Goal: Information Seeking & Learning: Learn about a topic

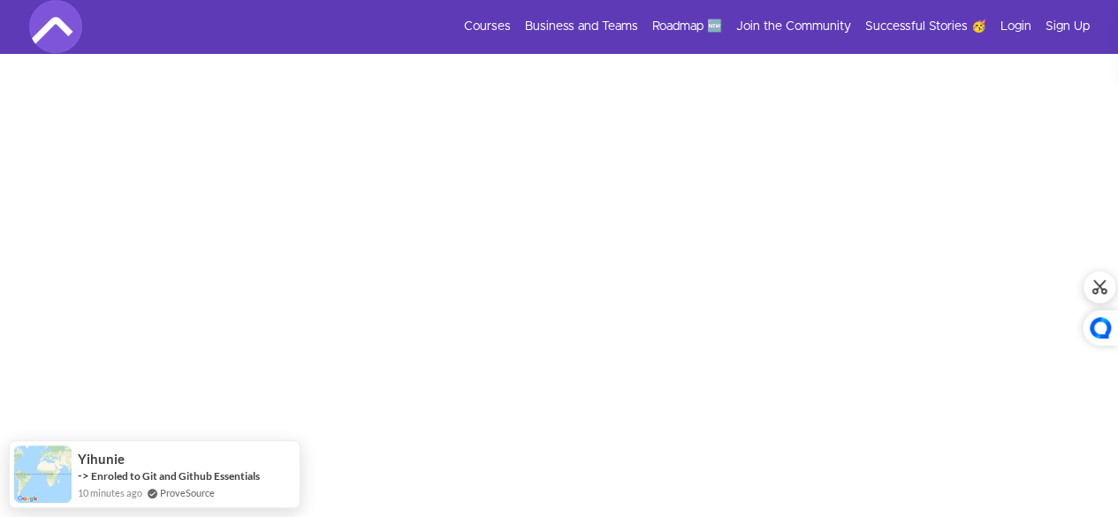
scroll to position [567, 0]
click at [1024, 24] on link "Login" at bounding box center [1015, 27] width 31 height 18
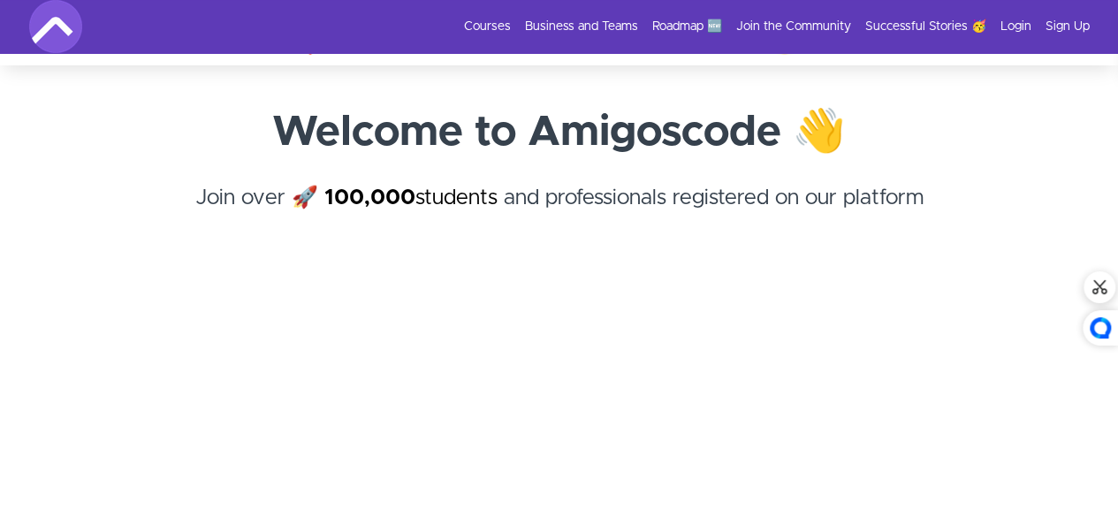
scroll to position [0, 0]
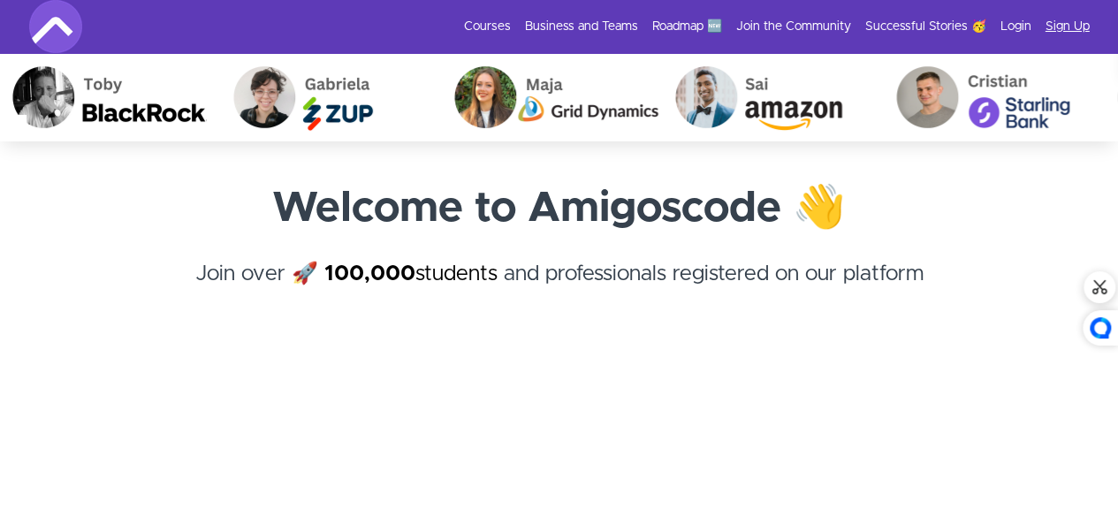
click at [1084, 22] on link "Sign Up" at bounding box center [1067, 27] width 44 height 18
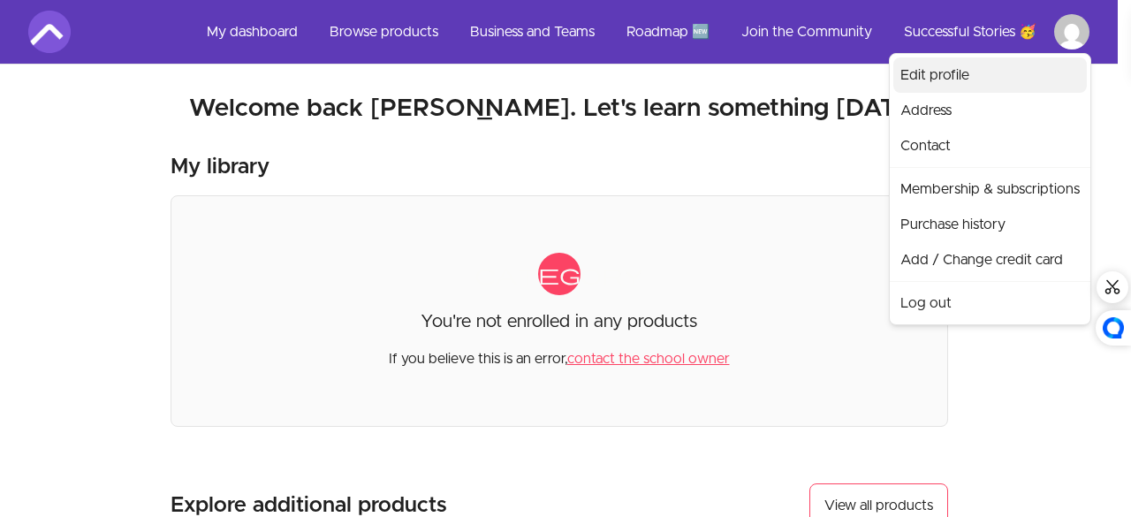
click at [958, 79] on link "Edit profile" at bounding box center [990, 74] width 194 height 35
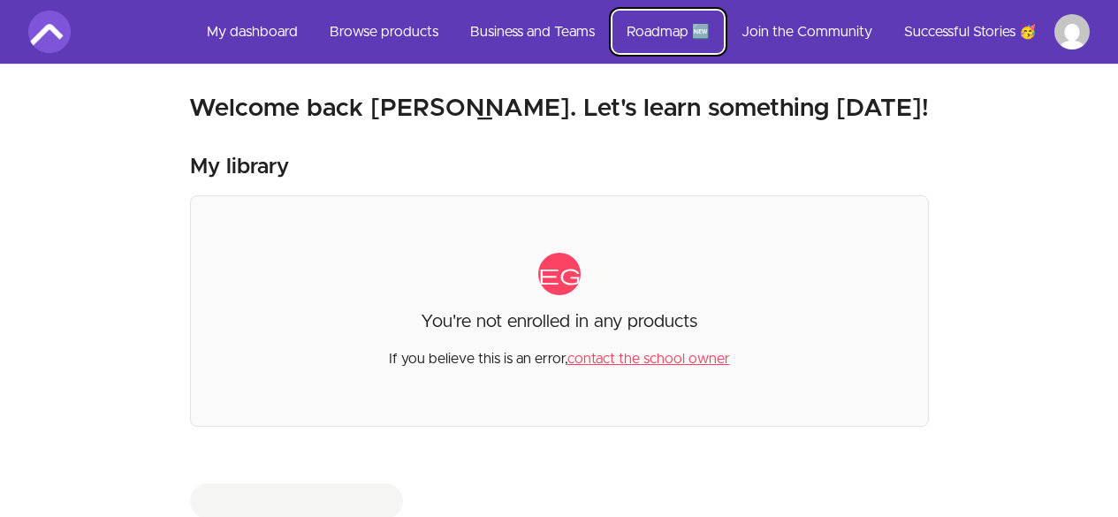
click at [694, 39] on link "Roadmap 🆕" at bounding box center [667, 32] width 111 height 42
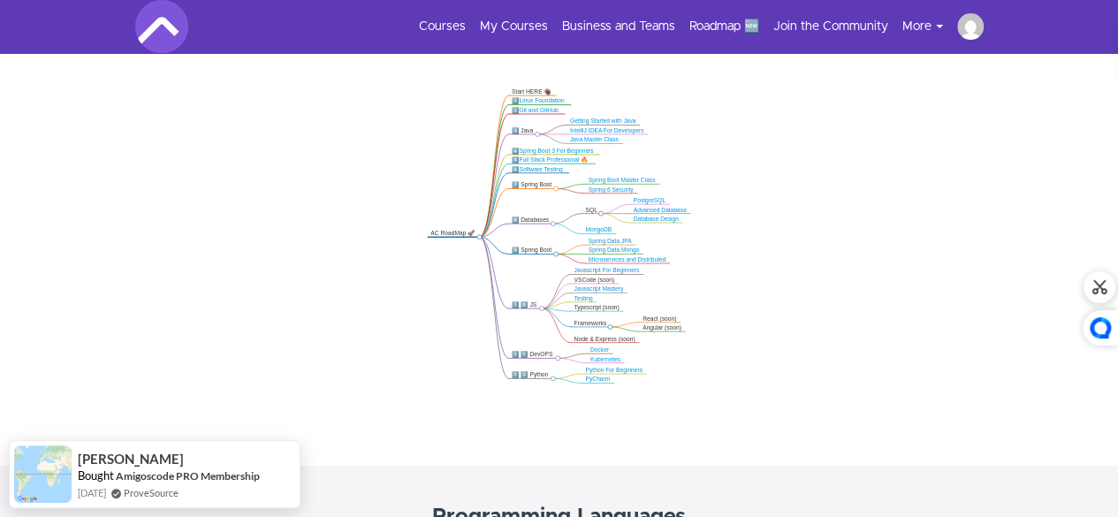
scroll to position [354, 0]
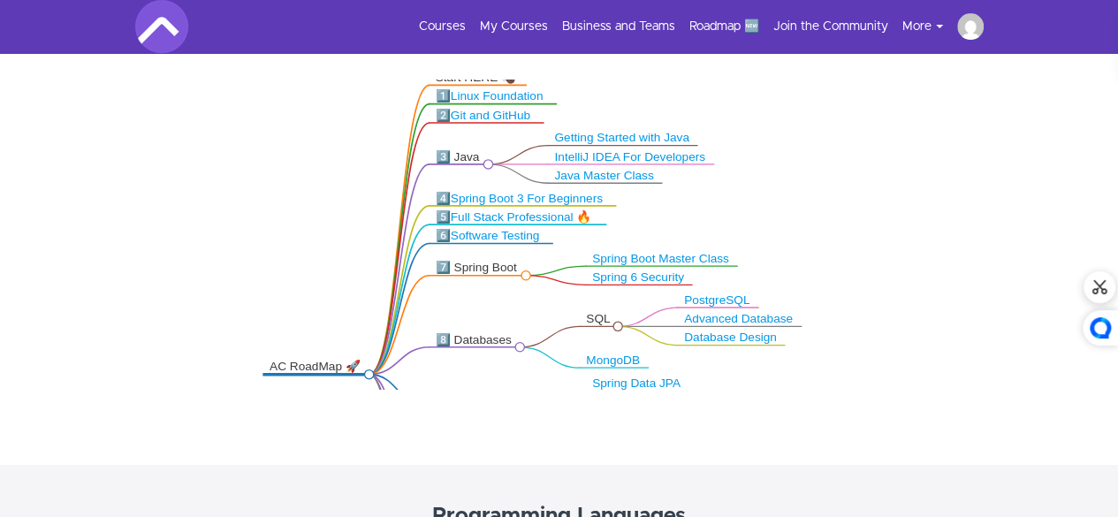
drag, startPoint x: 829, startPoint y: 249, endPoint x: 824, endPoint y: 282, distance: 33.1
click at [824, 282] on icon ".markmap{font:300 16px/20px sans-serif}.markmap-link{fill:none}.markmap-node>ci…" at bounding box center [559, 235] width 1118 height 310
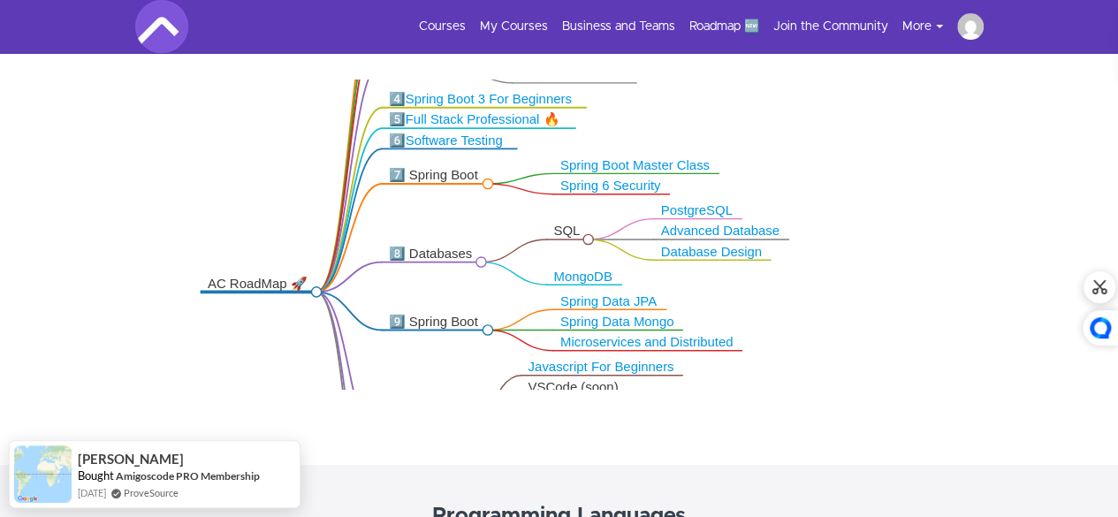
drag, startPoint x: 824, startPoint y: 282, endPoint x: 831, endPoint y: 311, distance: 30.0
click at [831, 311] on icon ".markmap{font:300 16px/20px sans-serif}.markmap-link{fill:none}.markmap-node>ci…" at bounding box center [559, 235] width 1118 height 310
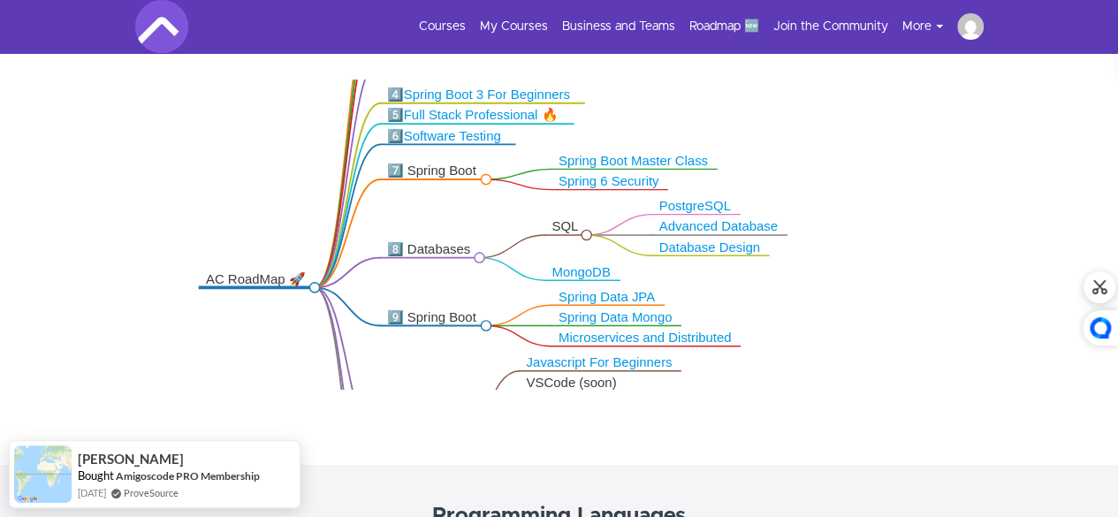
drag, startPoint x: 847, startPoint y: 61, endPoint x: 837, endPoint y: 150, distance: 89.8
click at [837, 150] on div ".markmap{font:300 16px/20px sans-serif}.markmap-link{fill:none}.markmap-node>ci…" at bounding box center [559, 237] width 1118 height 456
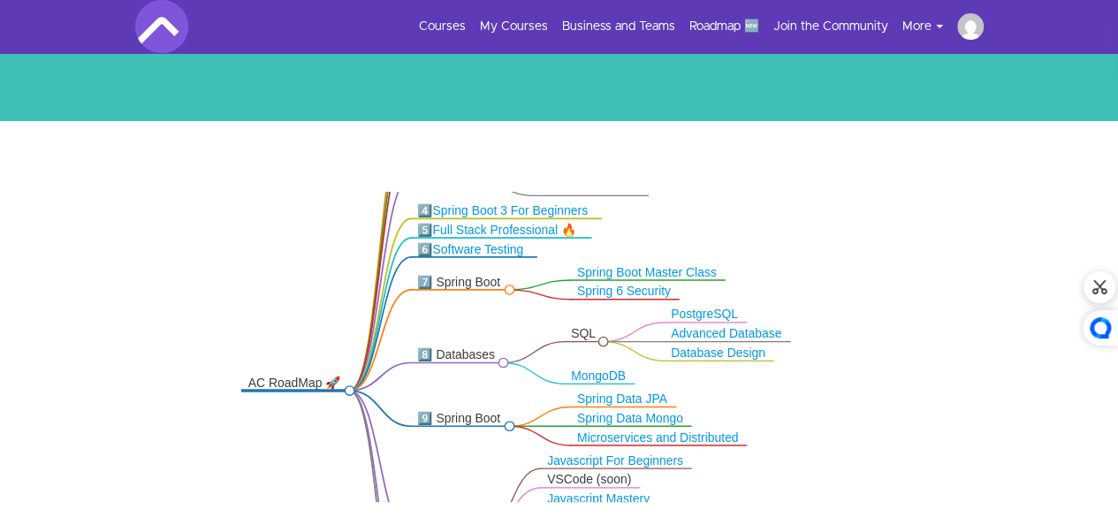
scroll to position [255, 0]
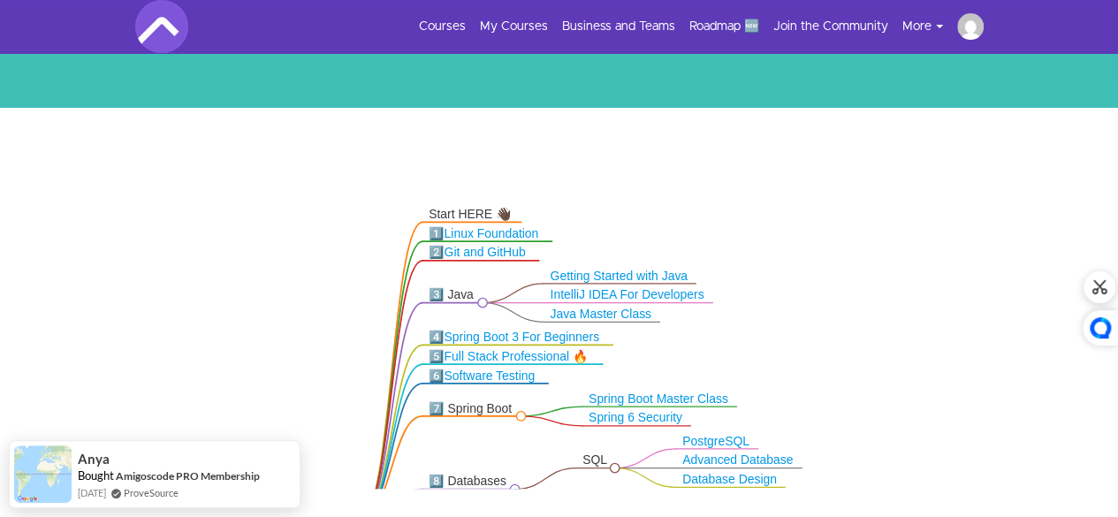
drag, startPoint x: 699, startPoint y: 217, endPoint x: 709, endPoint y: 351, distance: 134.7
click at [709, 351] on icon ".markmap{font:300 16px/20px sans-serif}.markmap-link{fill:none}.markmap-node>ci…" at bounding box center [559, 334] width 1118 height 310
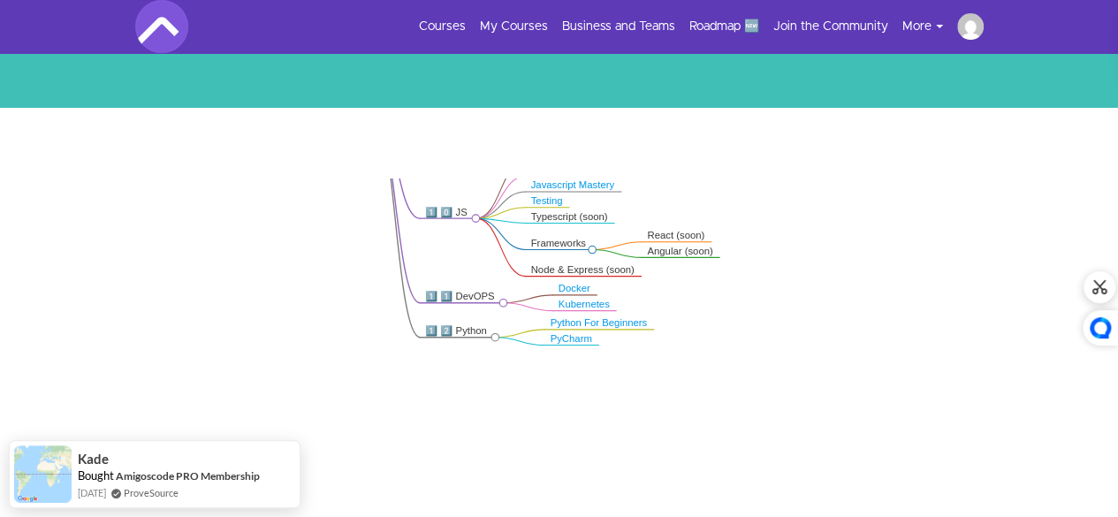
drag, startPoint x: 911, startPoint y: 350, endPoint x: 871, endPoint y: -52, distance: 404.0
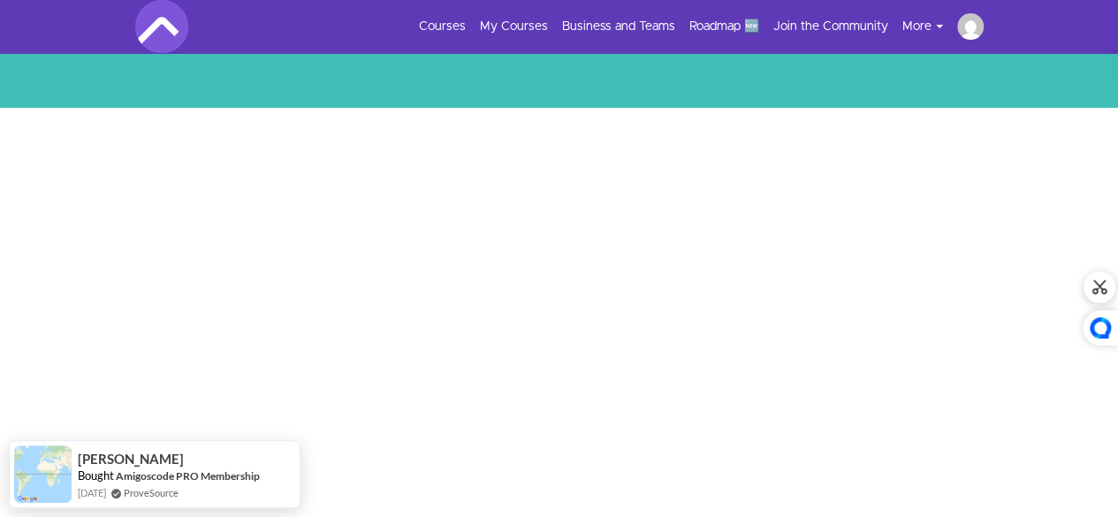
drag, startPoint x: 859, startPoint y: 333, endPoint x: 889, endPoint y: -77, distance: 411.1
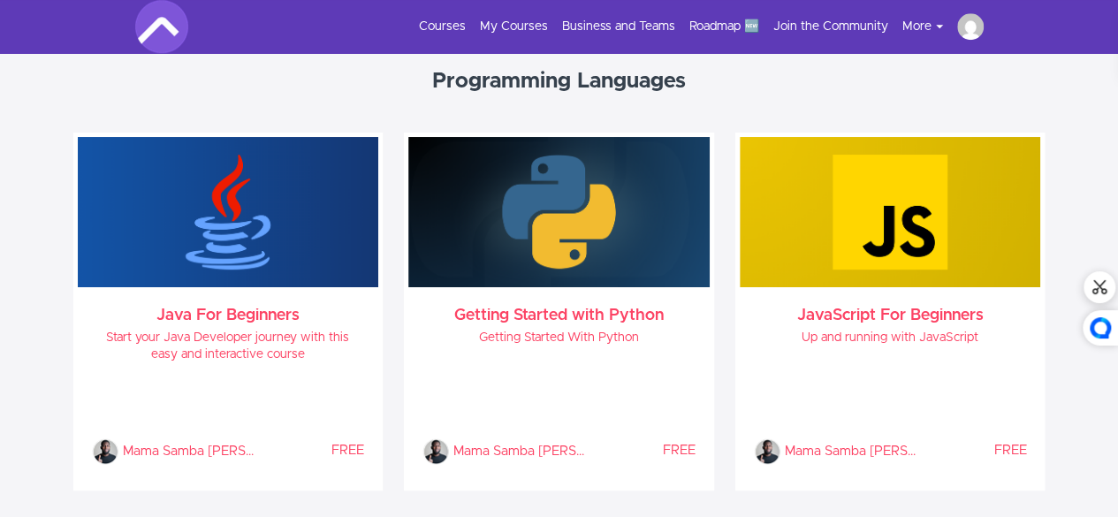
scroll to position [794, 0]
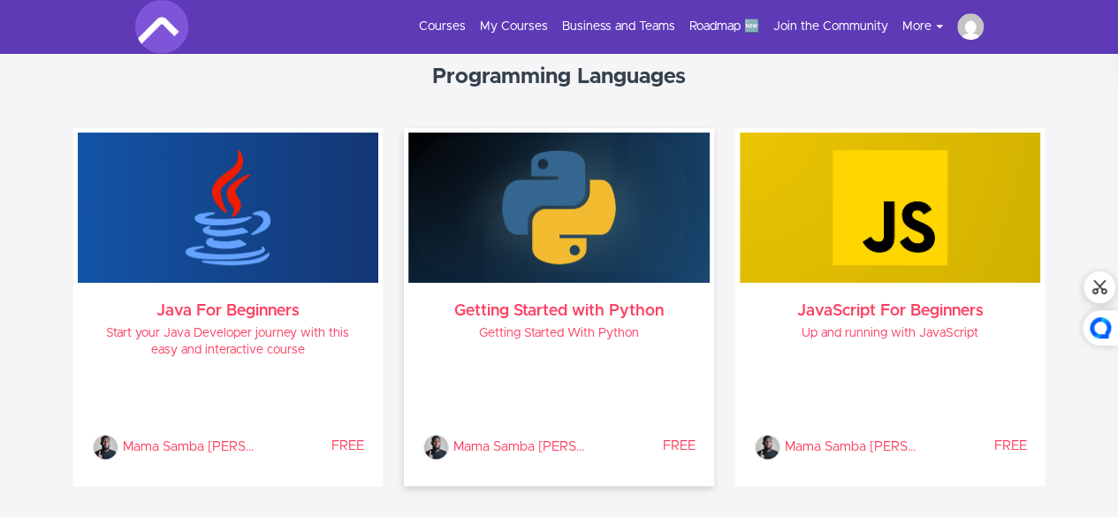
click at [543, 266] on img at bounding box center [558, 208] width 301 height 150
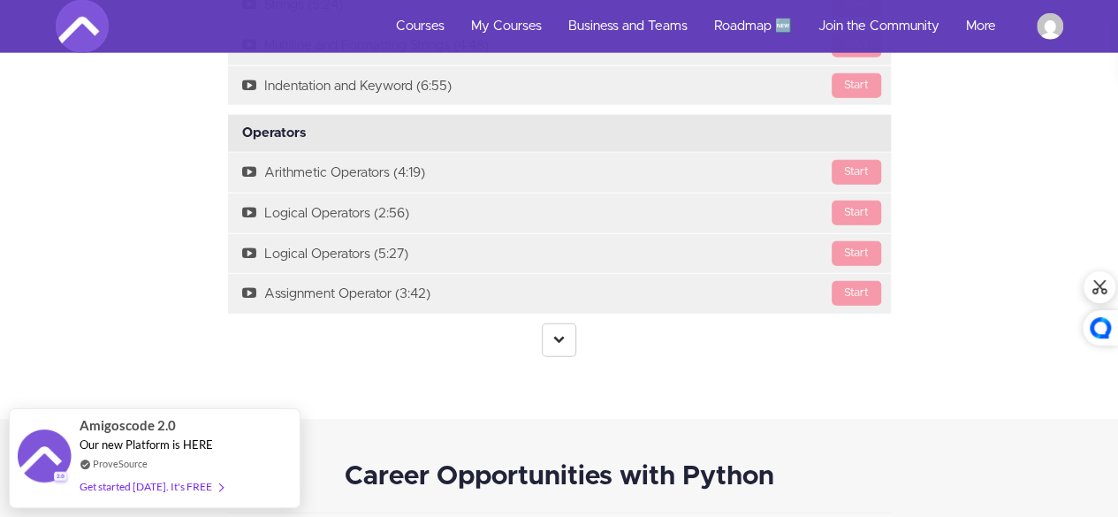
scroll to position [2162, 0]
click at [548, 324] on link at bounding box center [559, 341] width 34 height 34
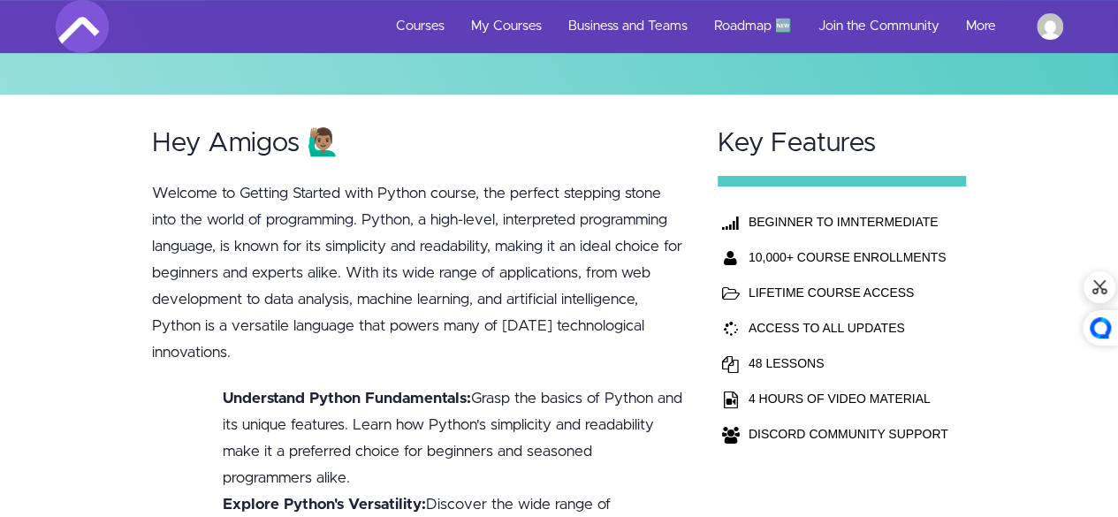
scroll to position [0, 0]
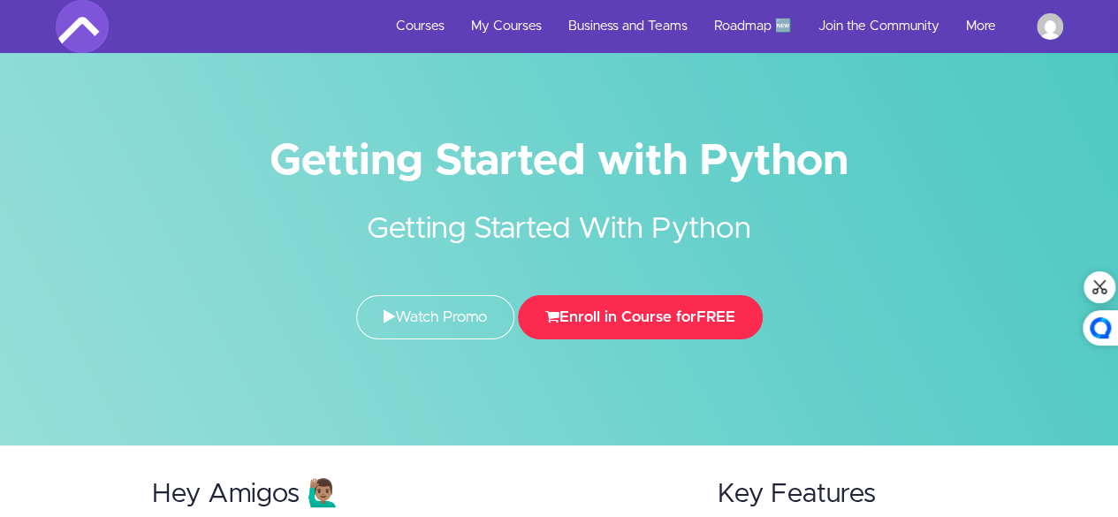
click at [652, 315] on button "Enroll in Course for FREE" at bounding box center [640, 317] width 245 height 44
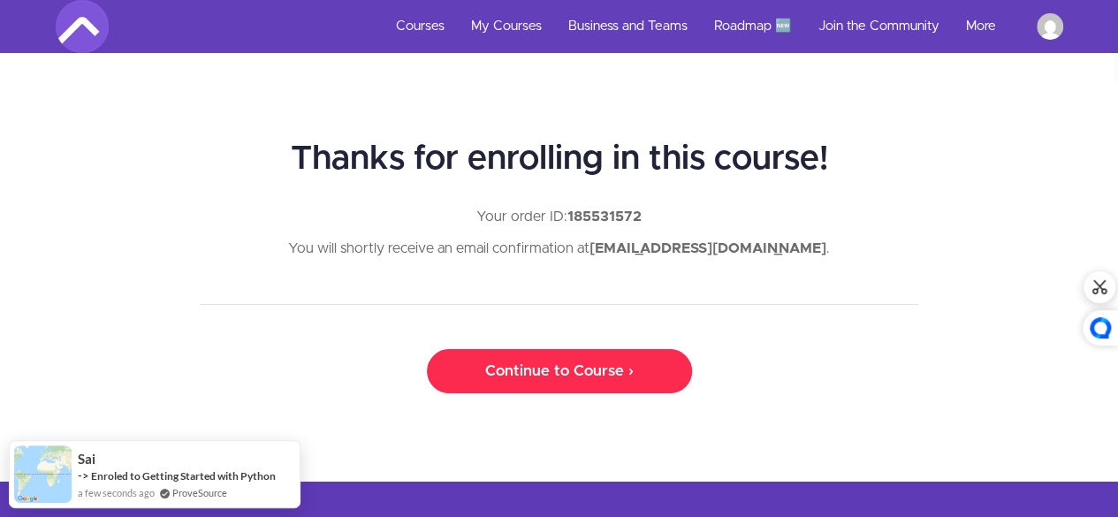
click at [581, 361] on link "Continue to Course ›" at bounding box center [559, 371] width 265 height 44
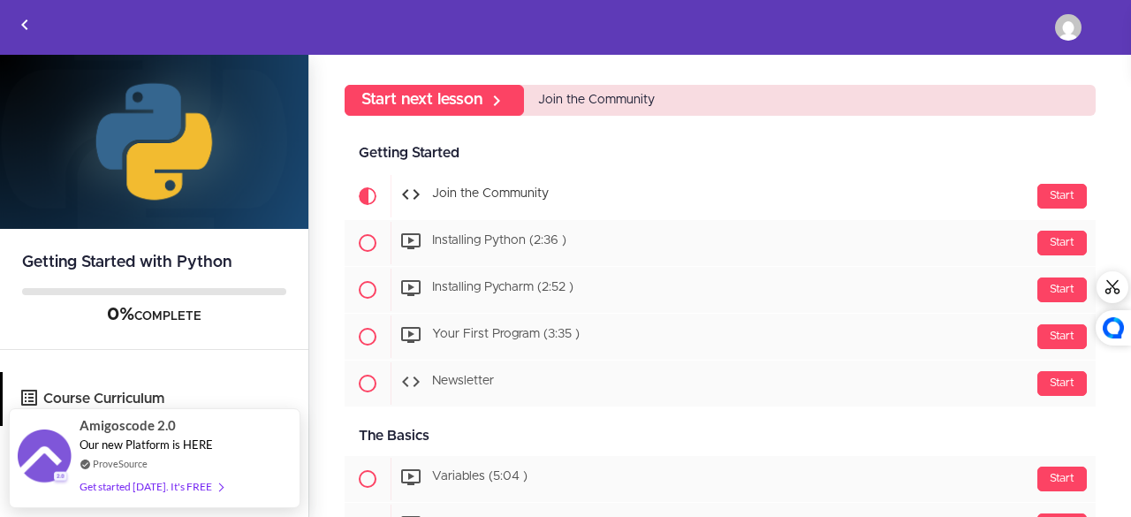
scroll to position [94, 0]
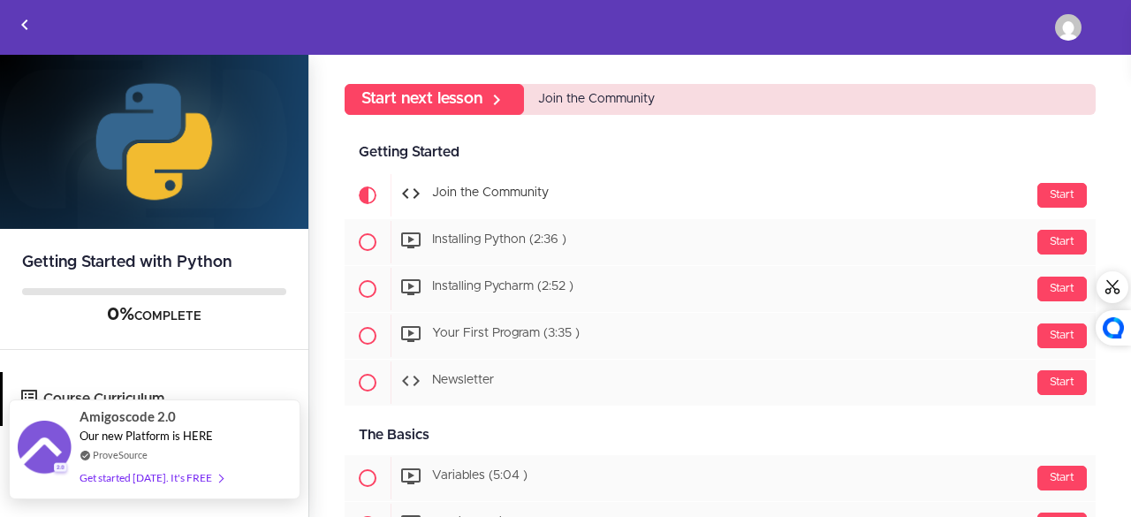
click at [191, 477] on div "Get started today. It's FREE" at bounding box center [151, 477] width 143 height 20
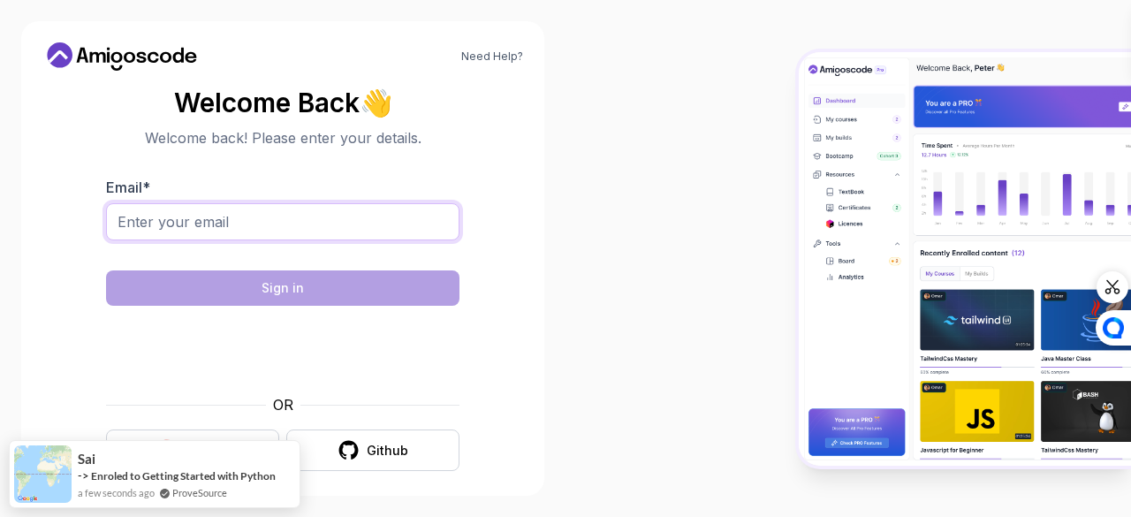
click at [227, 218] on input "Email *" at bounding box center [282, 221] width 353 height 37
type input "sankarsai913@gmail.com"
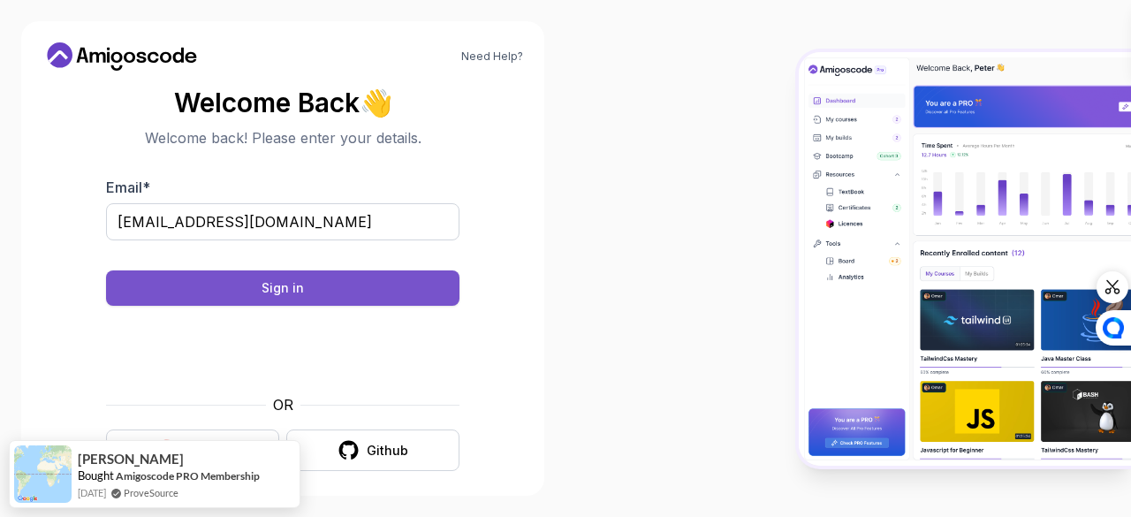
click at [328, 292] on button "Sign in" at bounding box center [282, 287] width 353 height 35
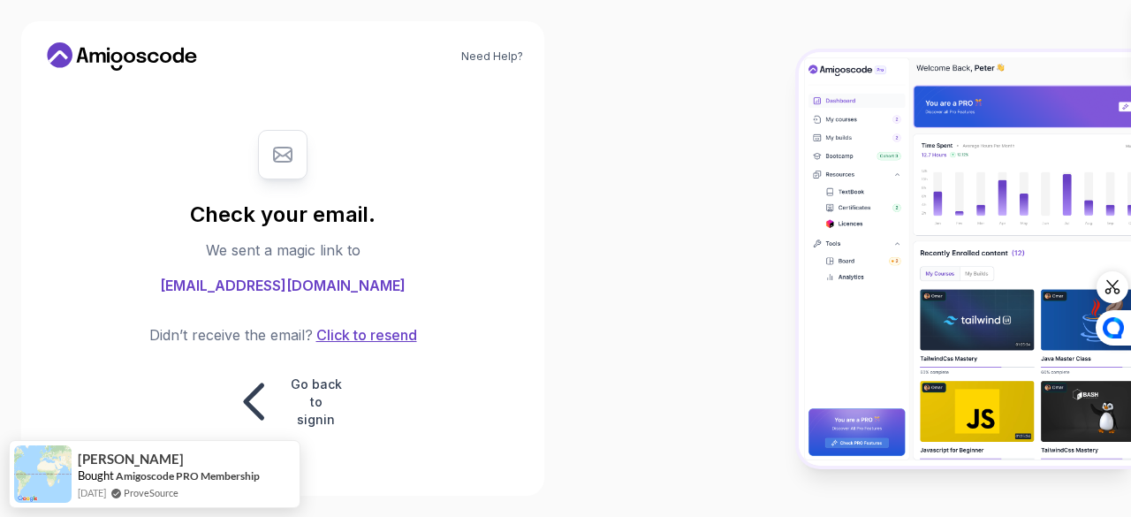
click at [336, 344] on button "Click to resend" at bounding box center [365, 334] width 104 height 21
click at [308, 400] on p "Go back to signin" at bounding box center [316, 402] width 53 height 53
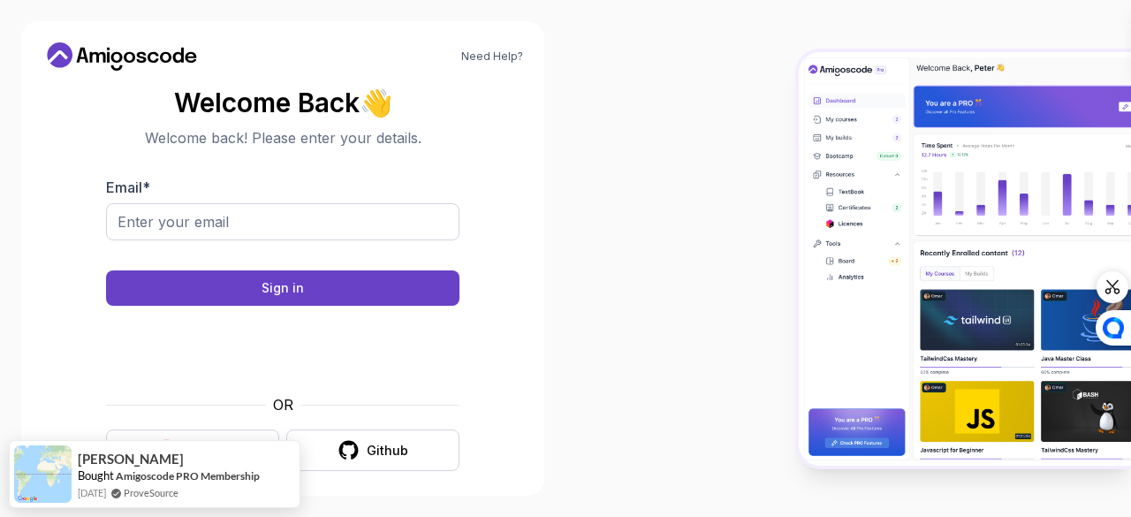
scroll to position [13, 0]
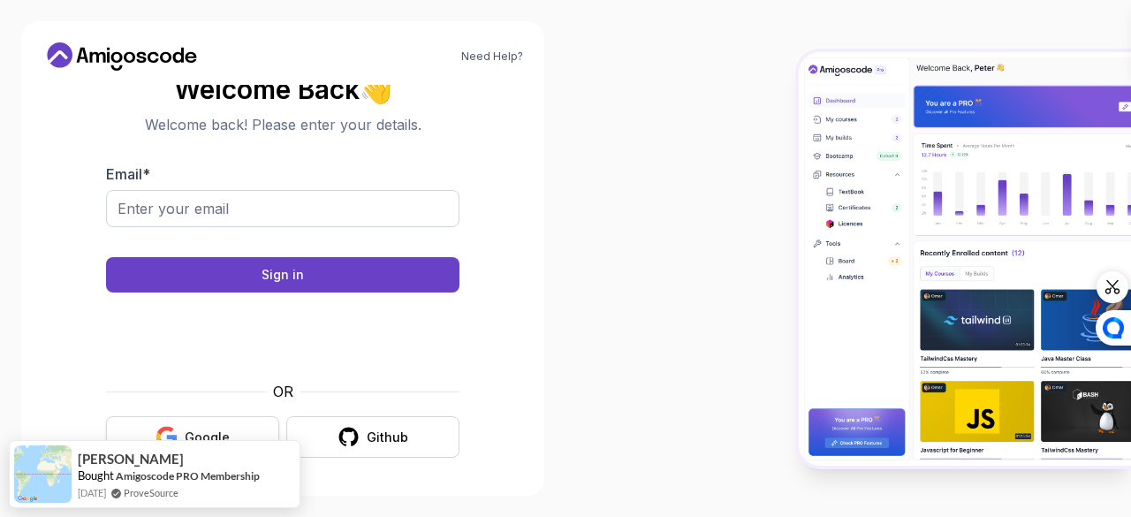
click at [213, 425] on button "Google" at bounding box center [192, 437] width 173 height 42
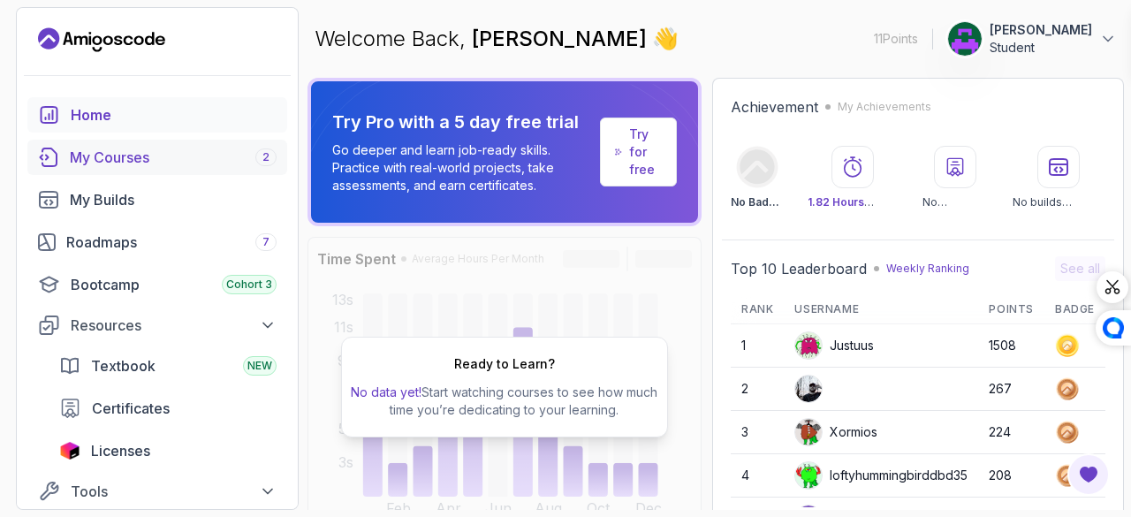
click at [247, 143] on link "My Courses 2" at bounding box center [157, 157] width 260 height 35
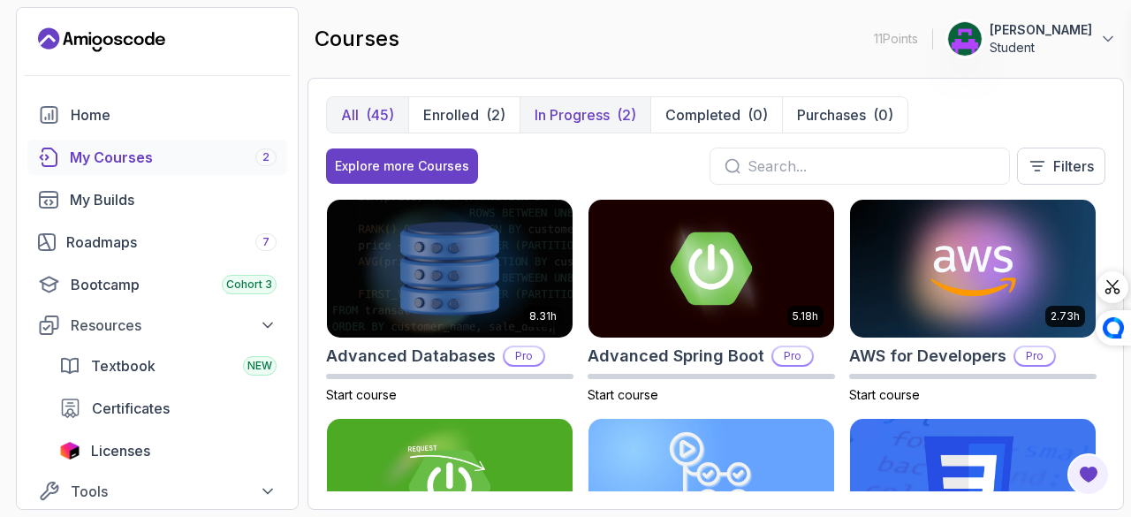
click at [607, 102] on button "In Progress (2)" at bounding box center [585, 114] width 131 height 35
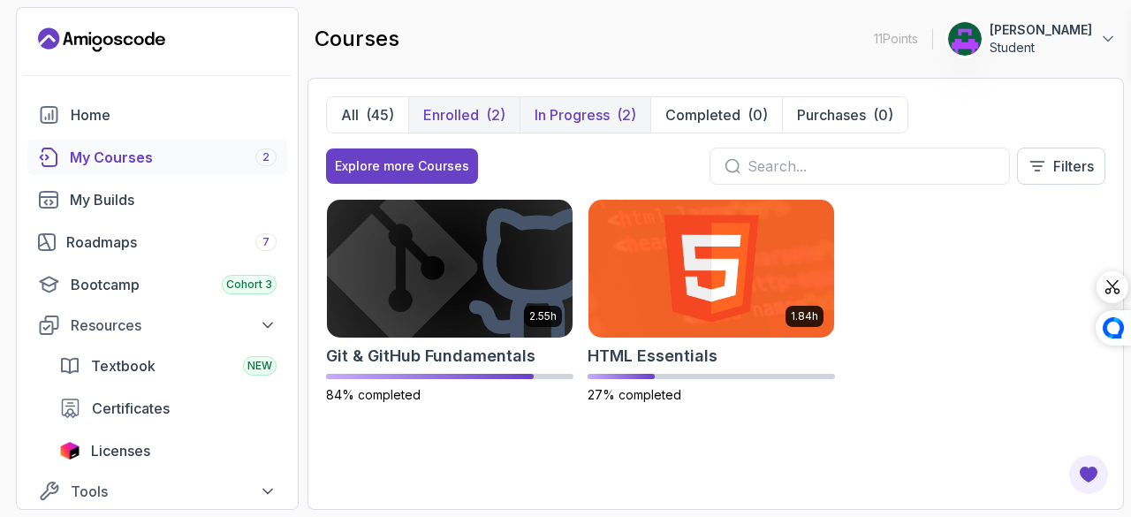
click at [476, 103] on button "Enrolled (2)" at bounding box center [463, 114] width 111 height 35
click at [384, 107] on div "(45)" at bounding box center [380, 114] width 28 height 21
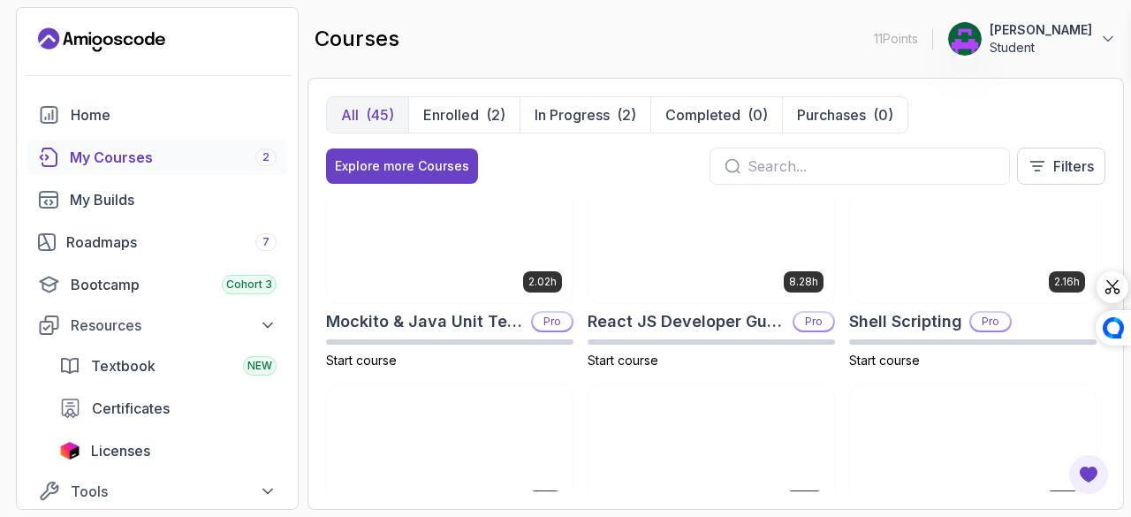
scroll to position [2457, 0]
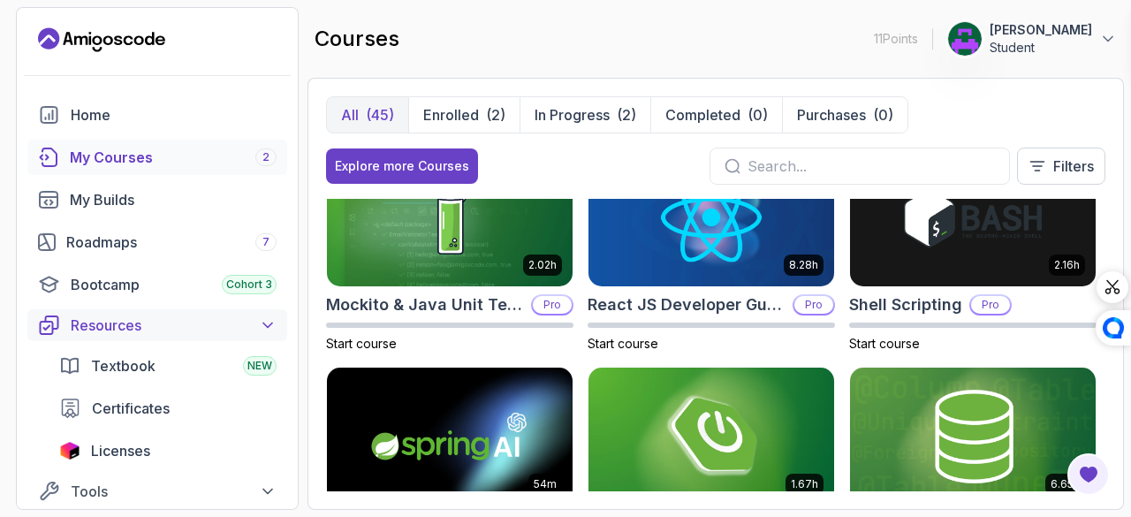
click at [248, 314] on button "Resources" at bounding box center [157, 325] width 260 height 32
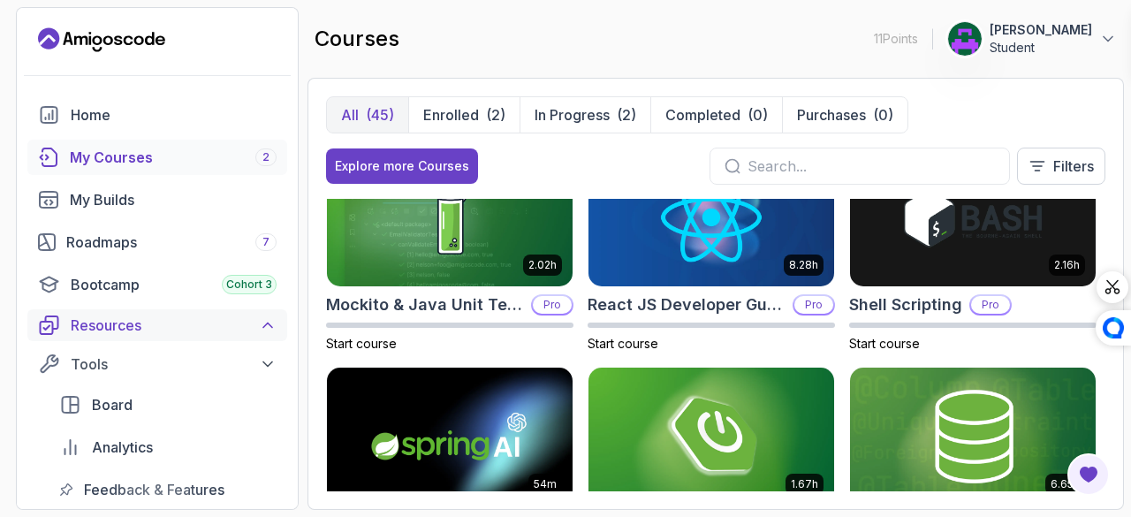
click at [248, 314] on button "Resources" at bounding box center [157, 325] width 260 height 32
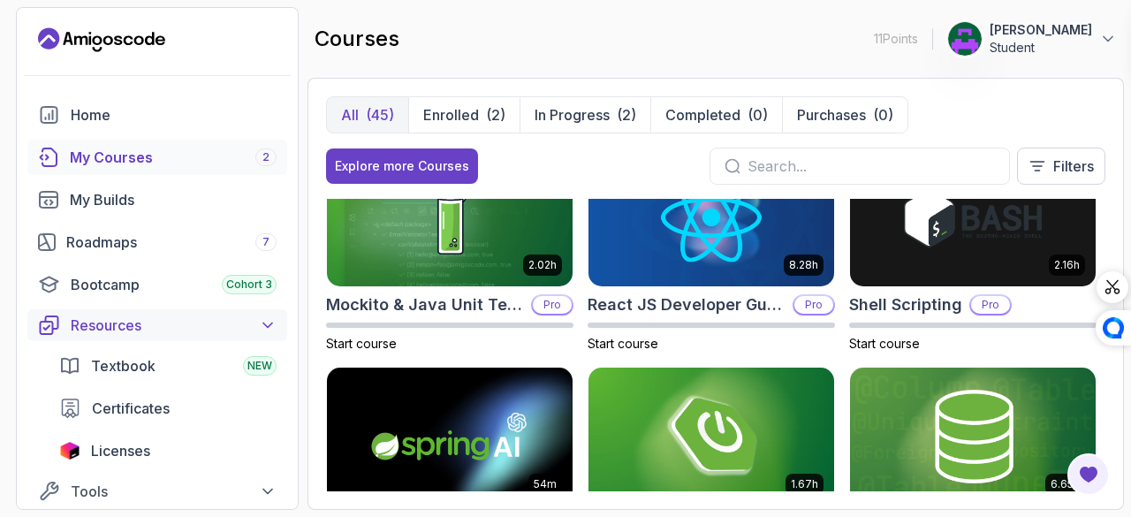
click at [248, 314] on button "Resources" at bounding box center [157, 325] width 260 height 32
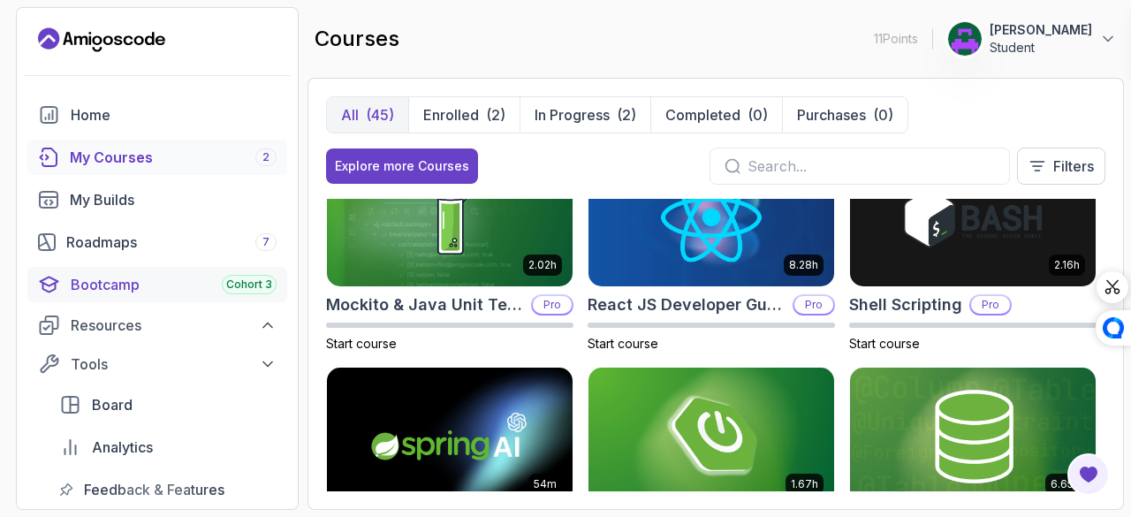
click at [246, 278] on span "Cohort 3" at bounding box center [249, 284] width 46 height 14
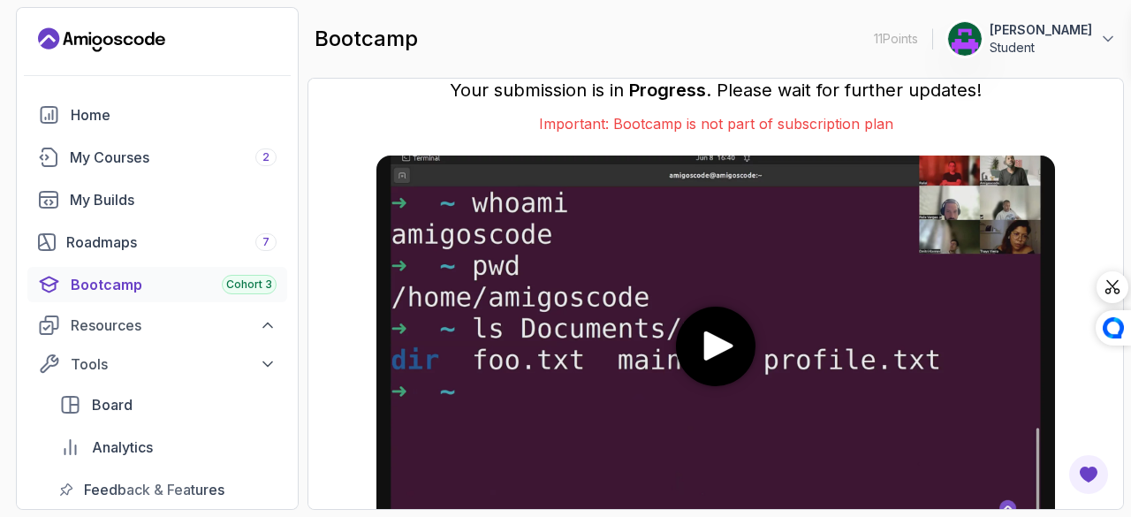
scroll to position [87, 0]
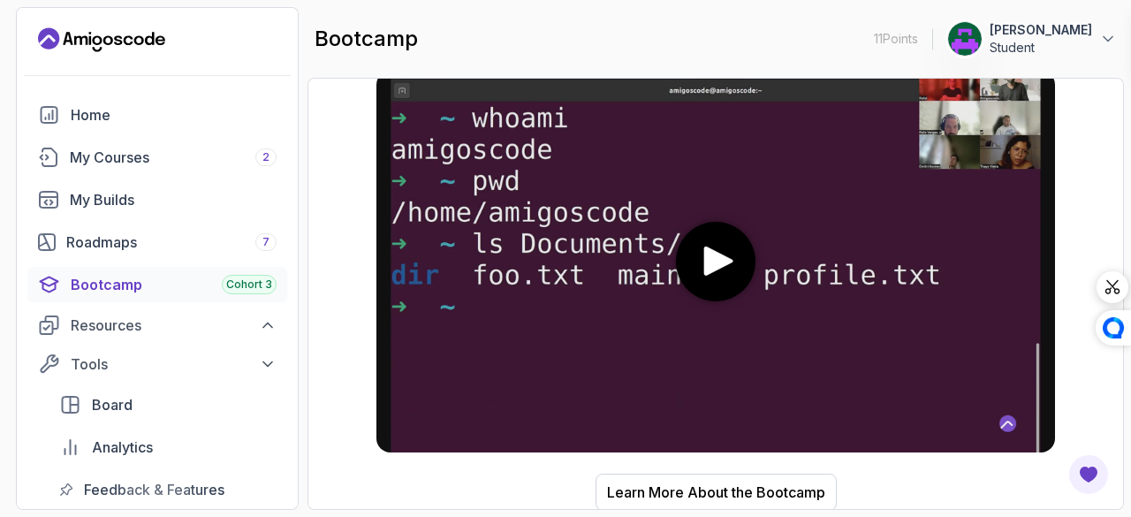
click at [709, 240] on media-play-button "play" at bounding box center [716, 262] width 80 height 80
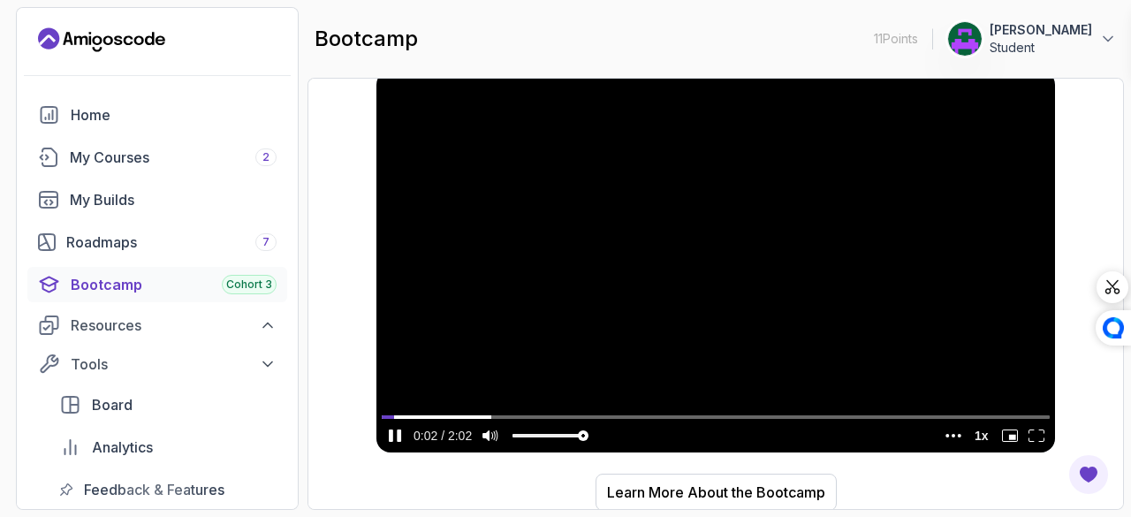
scroll to position [0, 0]
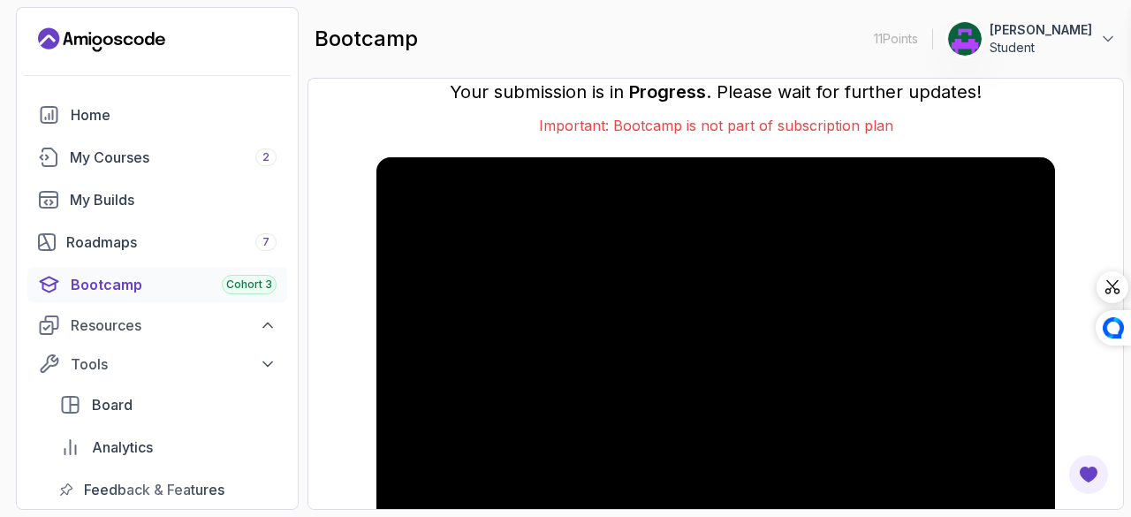
click at [714, 128] on p "Important: Bootcamp is not part of subscription plan" at bounding box center [715, 125] width 679 height 21
click at [175, 246] on div "Roadmaps 7" at bounding box center [171, 242] width 210 height 21
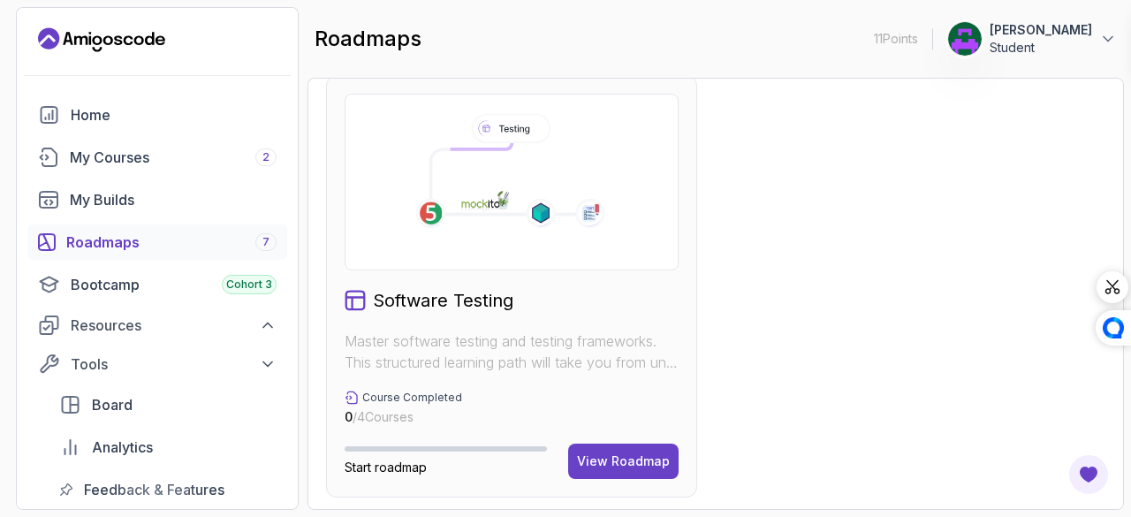
scroll to position [1355, 0]
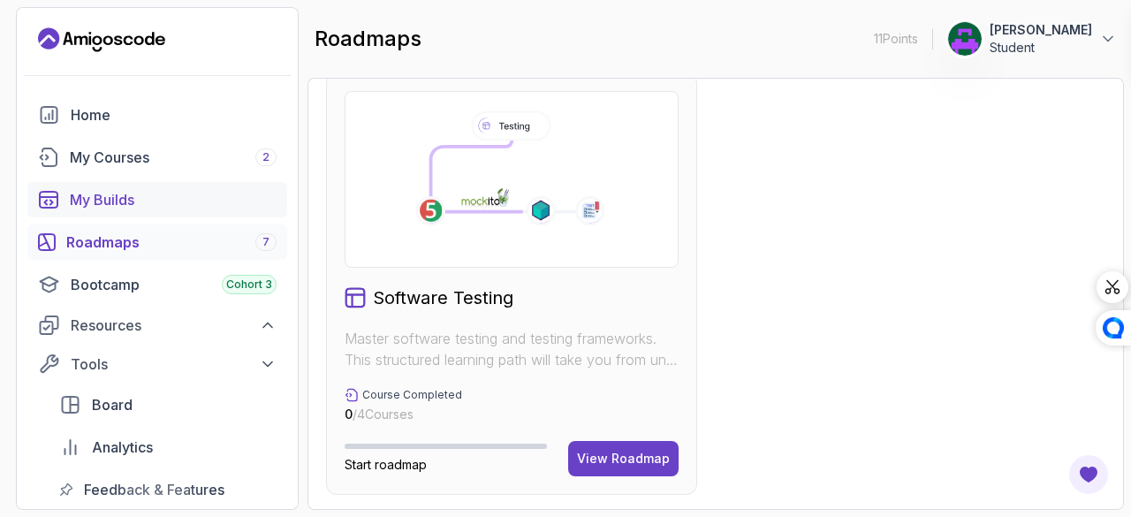
click at [194, 195] on div "My Builds" at bounding box center [173, 199] width 207 height 21
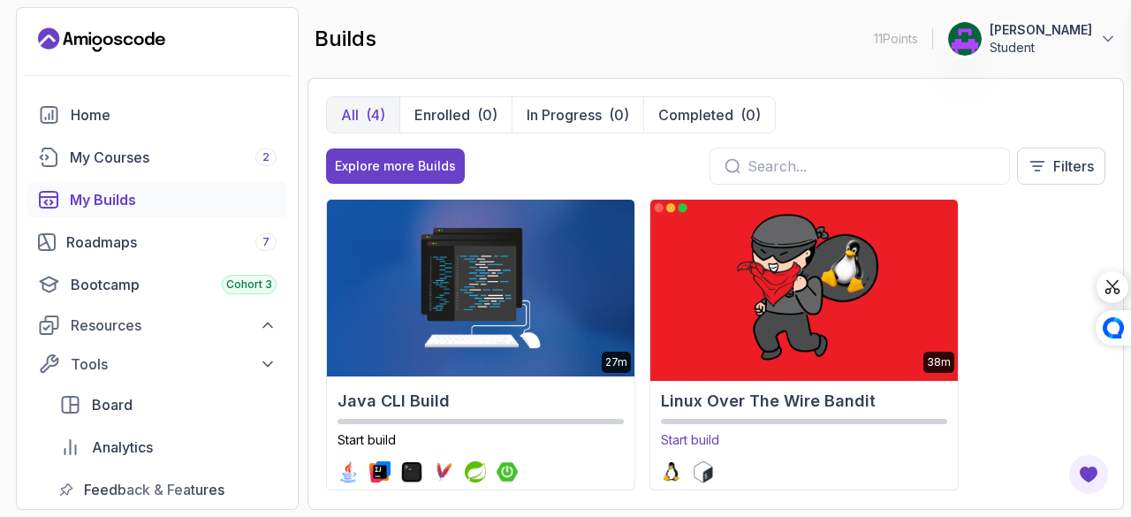
click at [702, 399] on h2 "Linux Over The Wire Bandit" at bounding box center [804, 401] width 286 height 25
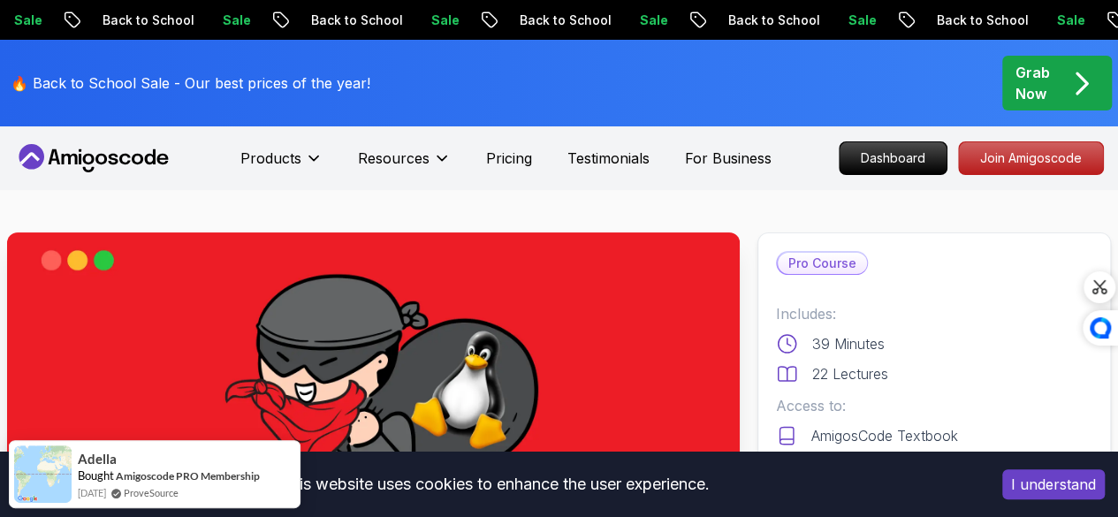
click at [1065, 487] on button "I understand" at bounding box center [1053, 484] width 103 height 30
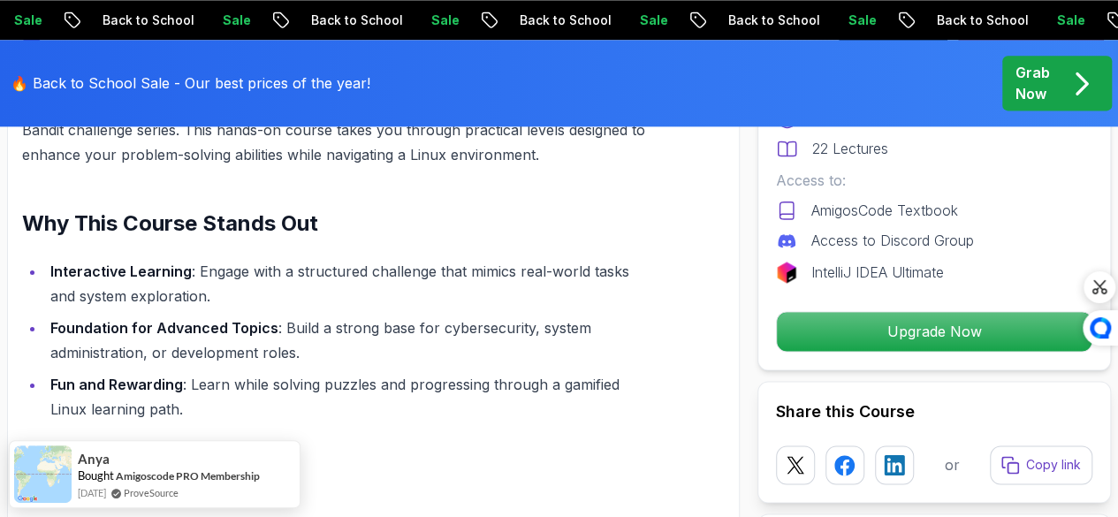
scroll to position [1161, 0]
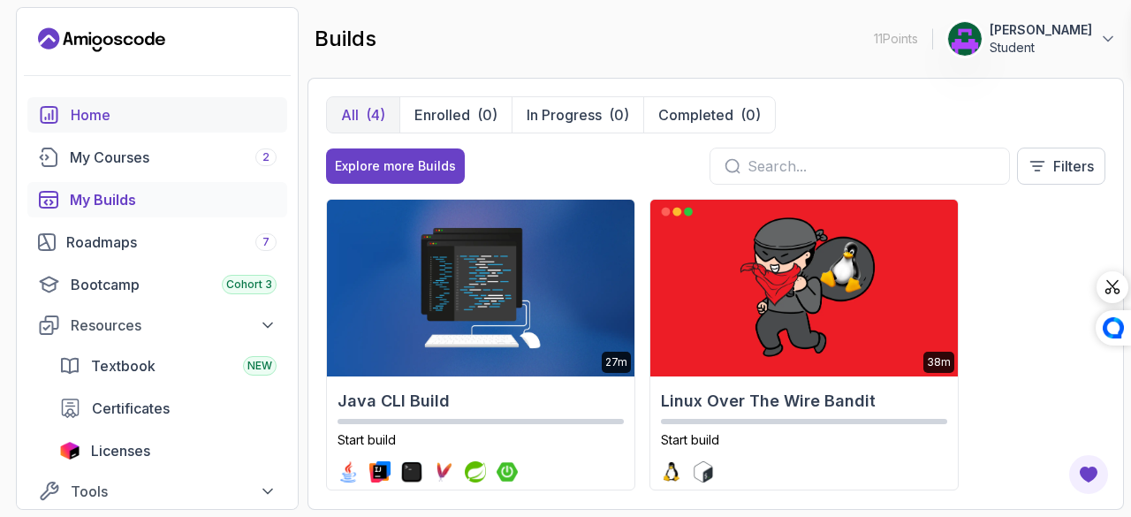
click at [163, 116] on div "Home" at bounding box center [174, 114] width 206 height 21
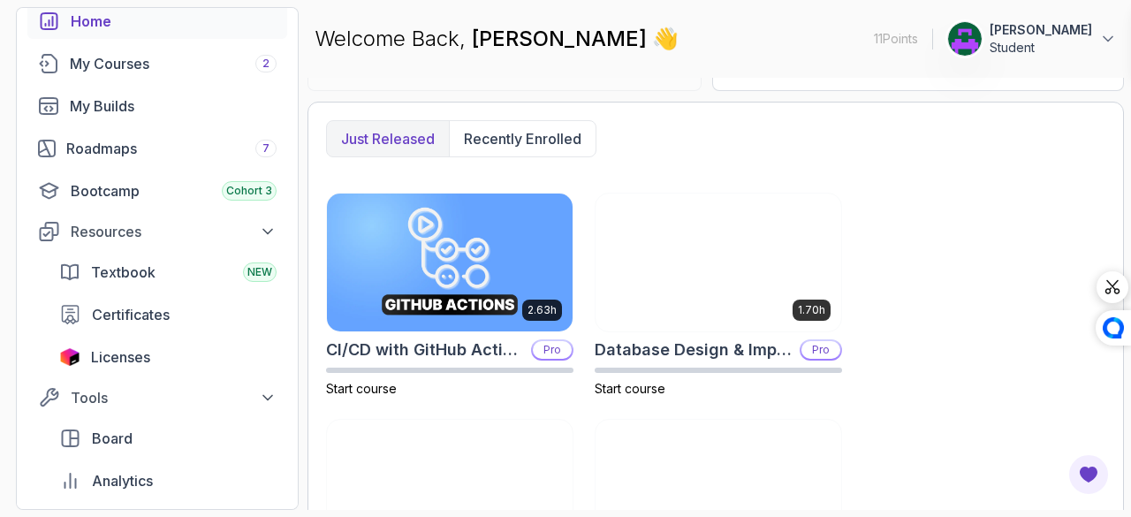
scroll to position [447, 0]
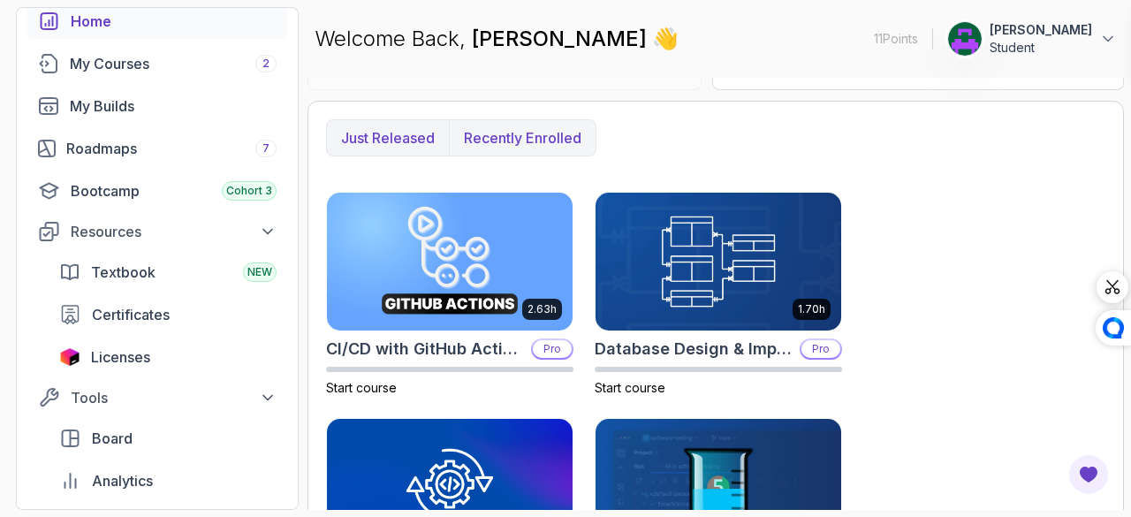
click at [539, 148] on button "Recently enrolled" at bounding box center [522, 137] width 147 height 35
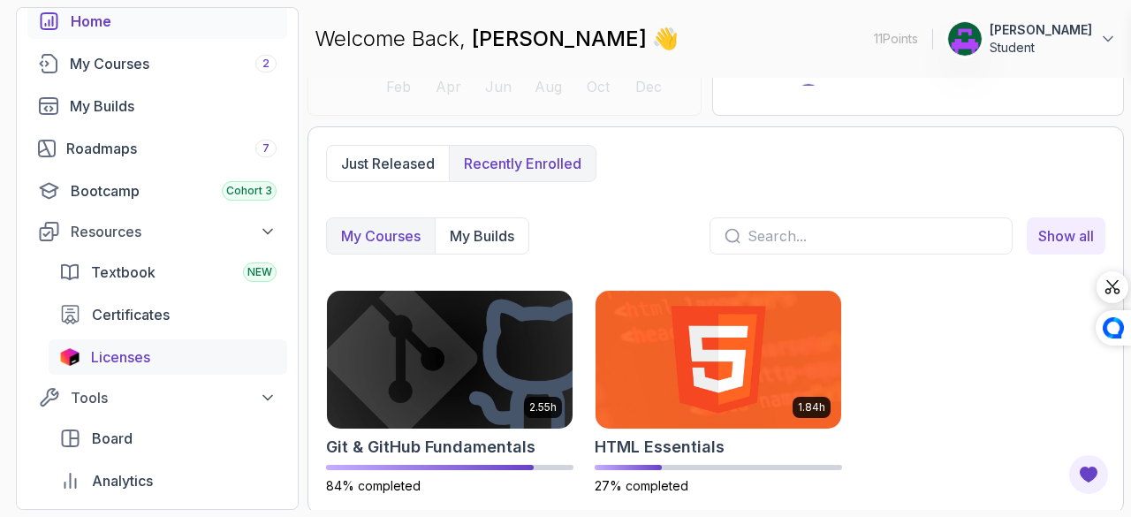
scroll to position [324, 0]
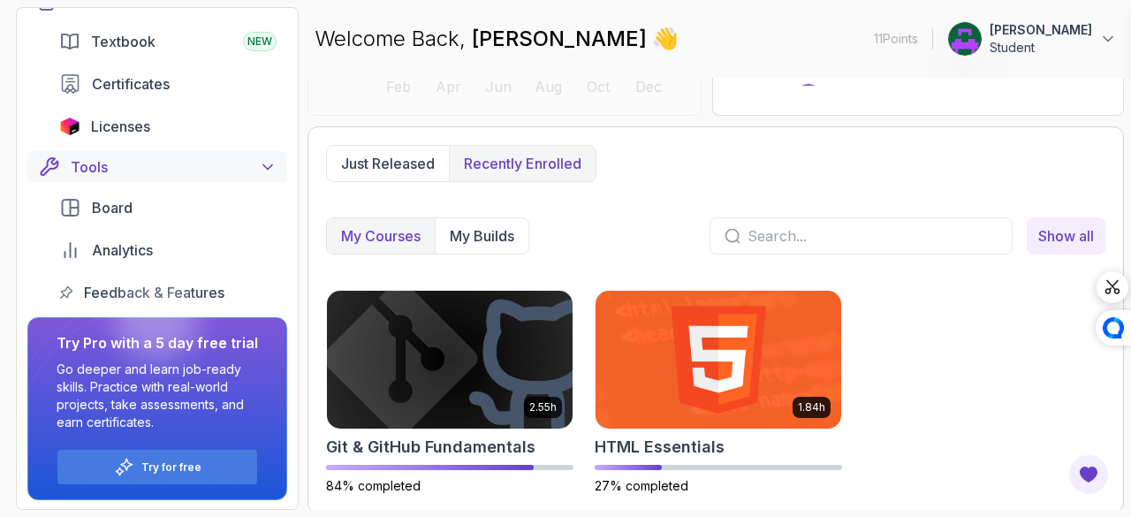
click at [229, 170] on div "Tools" at bounding box center [174, 166] width 206 height 21
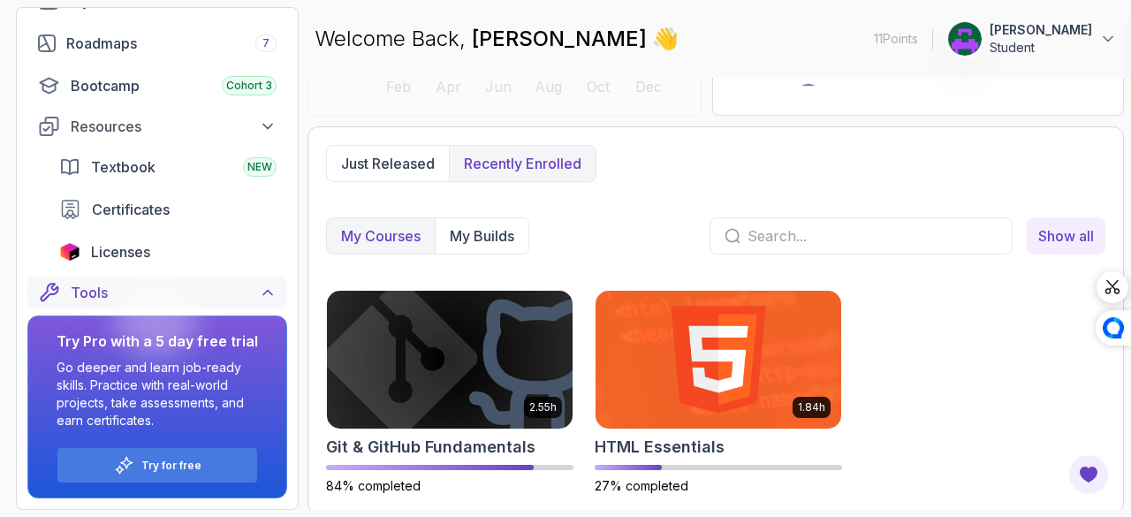
scroll to position [197, 0]
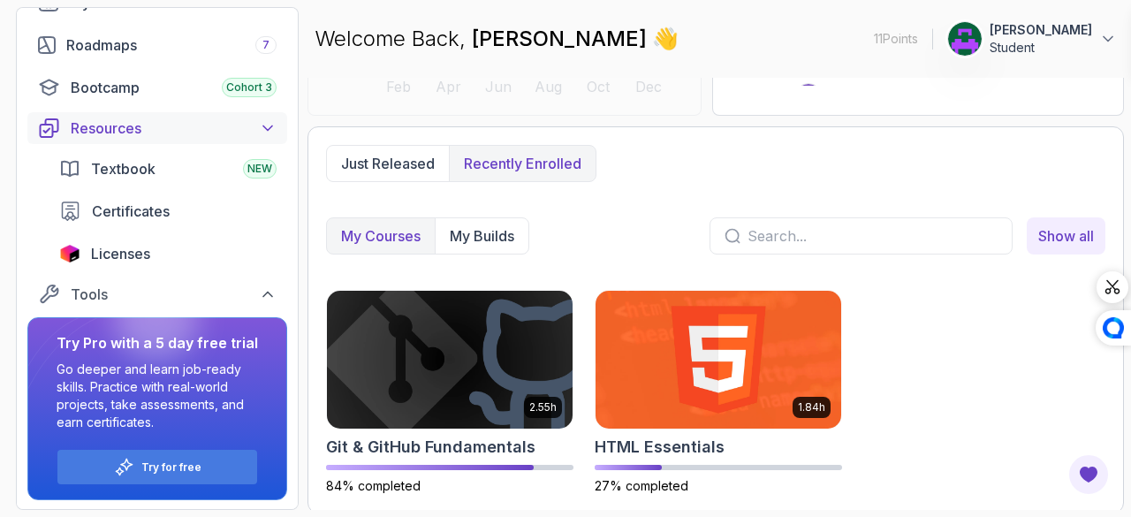
click at [256, 118] on div "Resources" at bounding box center [174, 128] width 206 height 21
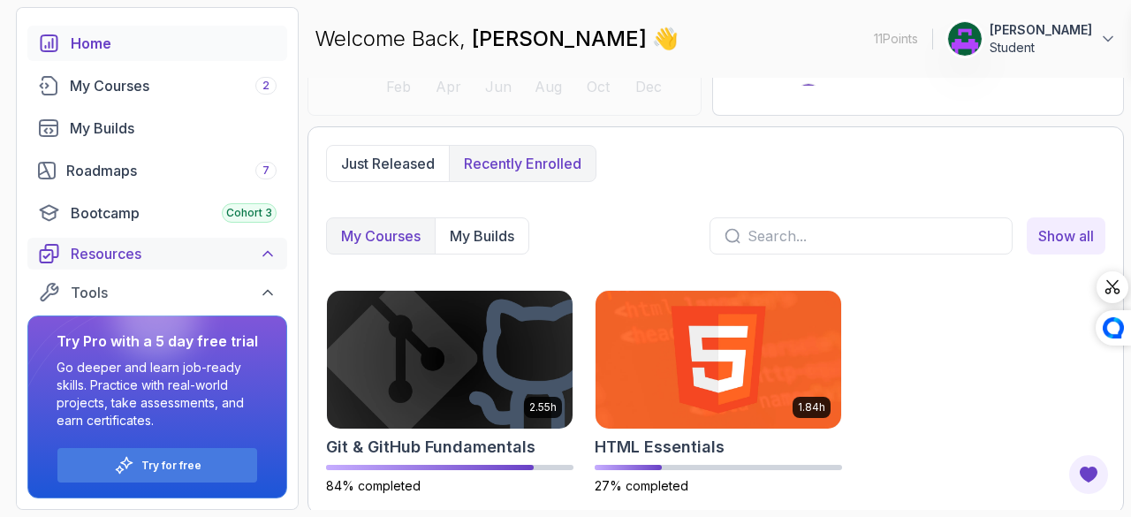
scroll to position [0, 0]
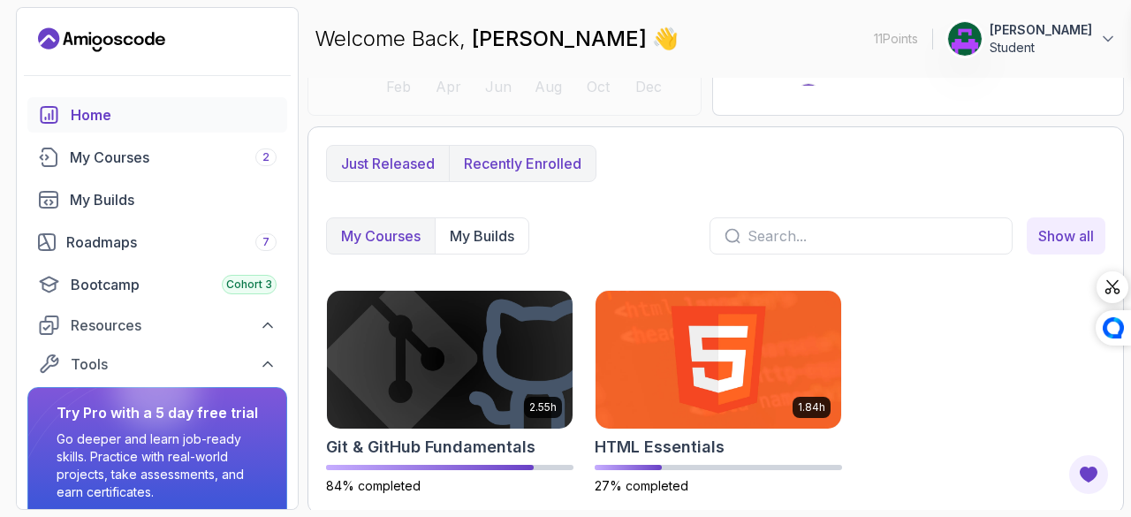
click at [389, 157] on p "Just released" at bounding box center [388, 163] width 94 height 21
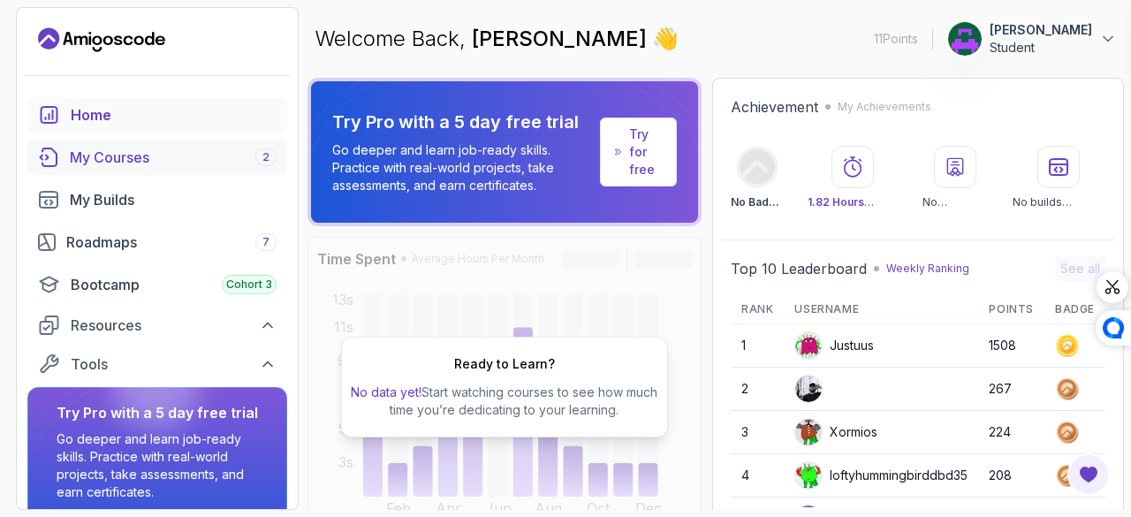
click at [235, 144] on link "My Courses 2" at bounding box center [157, 157] width 260 height 35
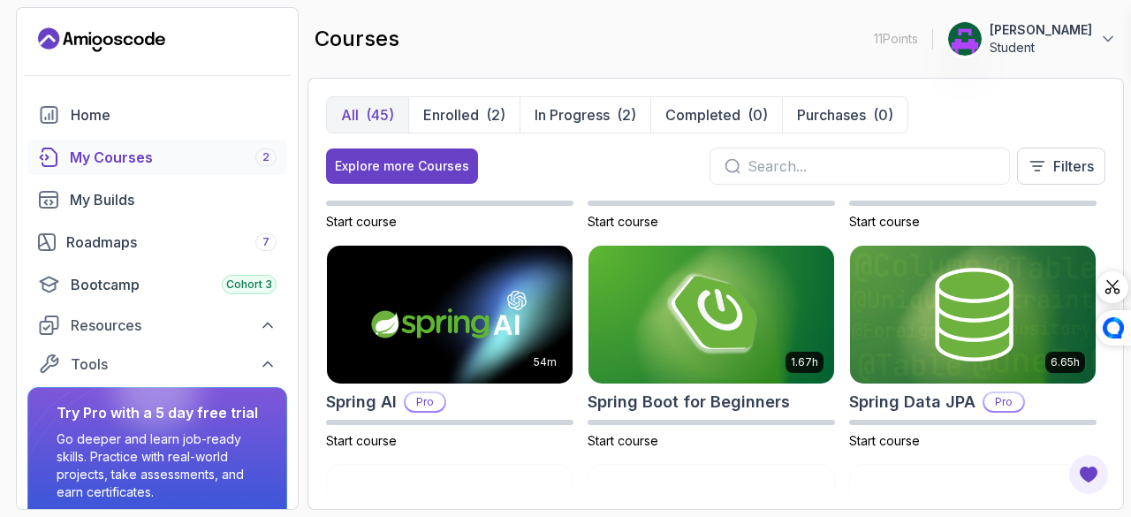
scroll to position [2607, 0]
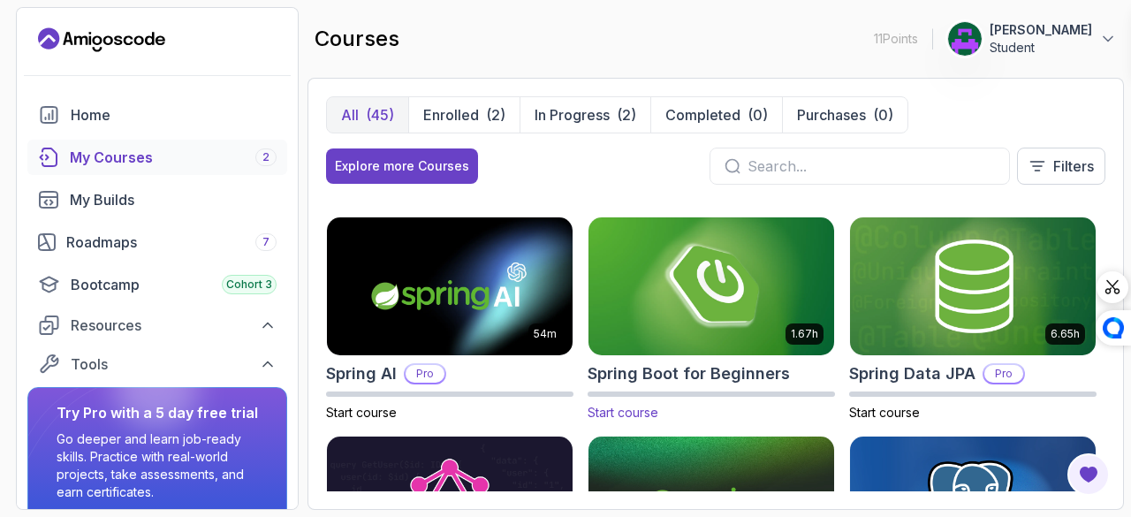
click at [712, 328] on img at bounding box center [711, 286] width 258 height 144
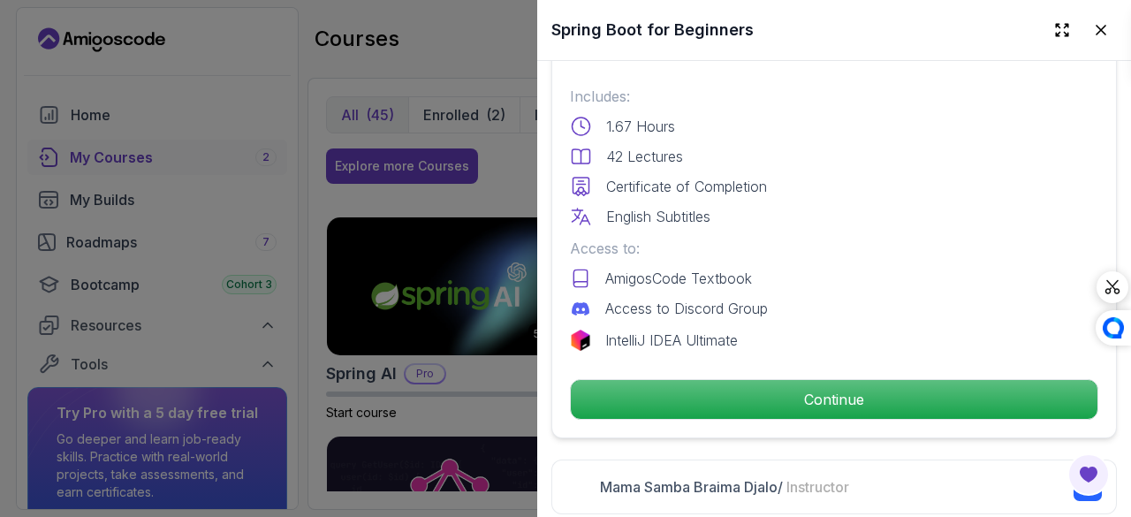
scroll to position [467, 0]
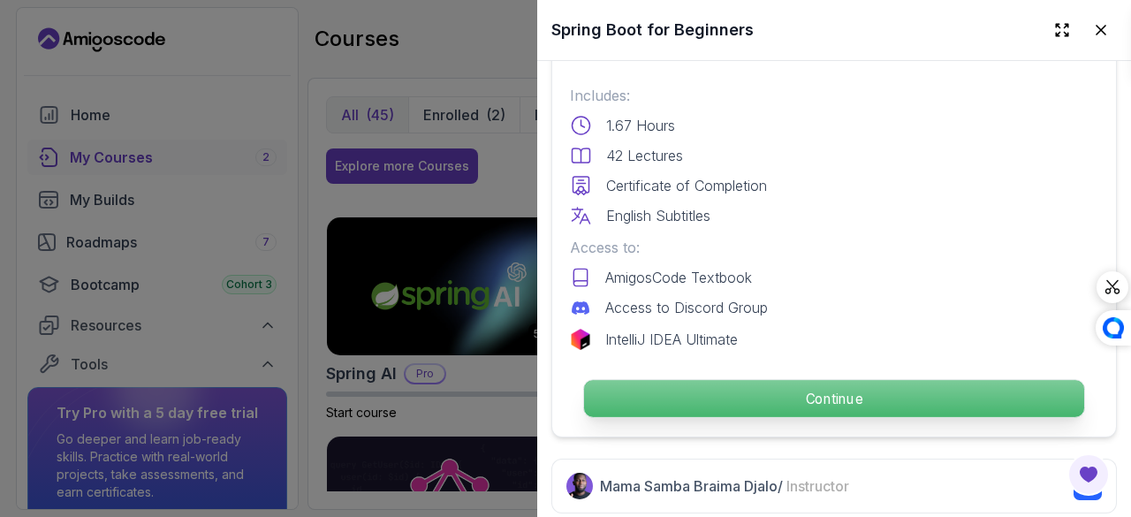
click at [716, 384] on p "Continue" at bounding box center [834, 398] width 500 height 37
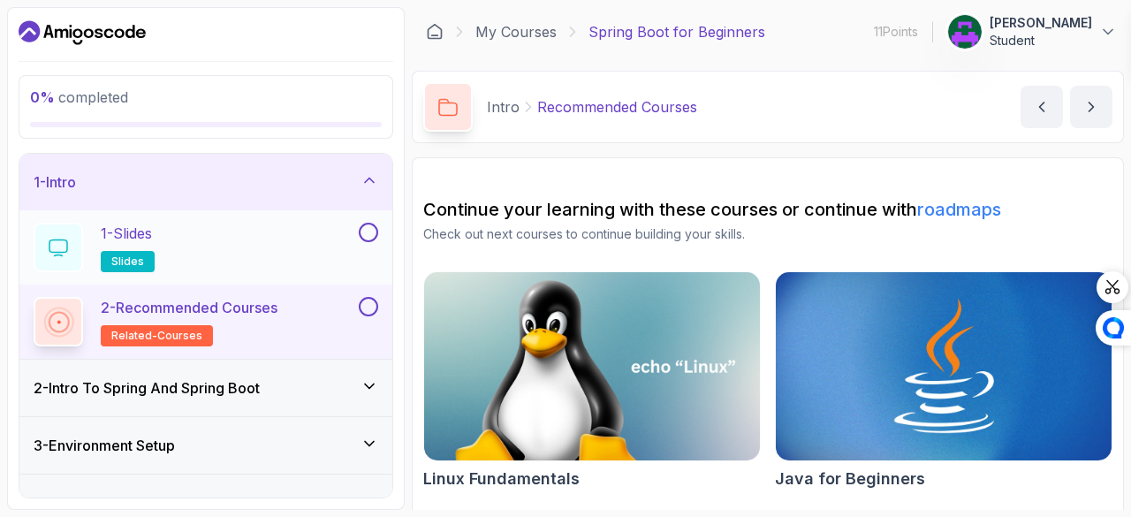
click at [330, 229] on div "1 - Slides slides" at bounding box center [195, 247] width 322 height 49
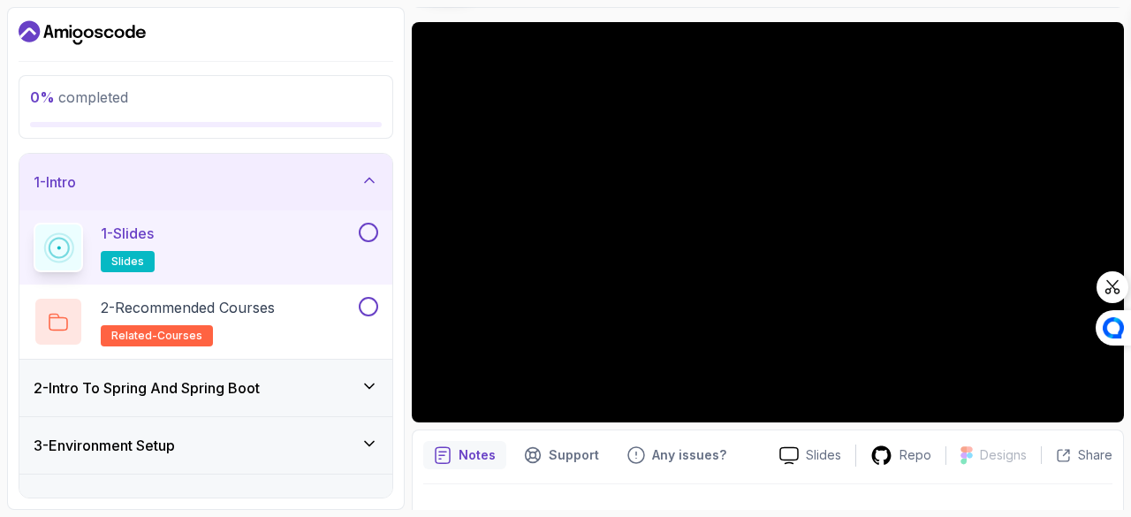
scroll to position [136, 0]
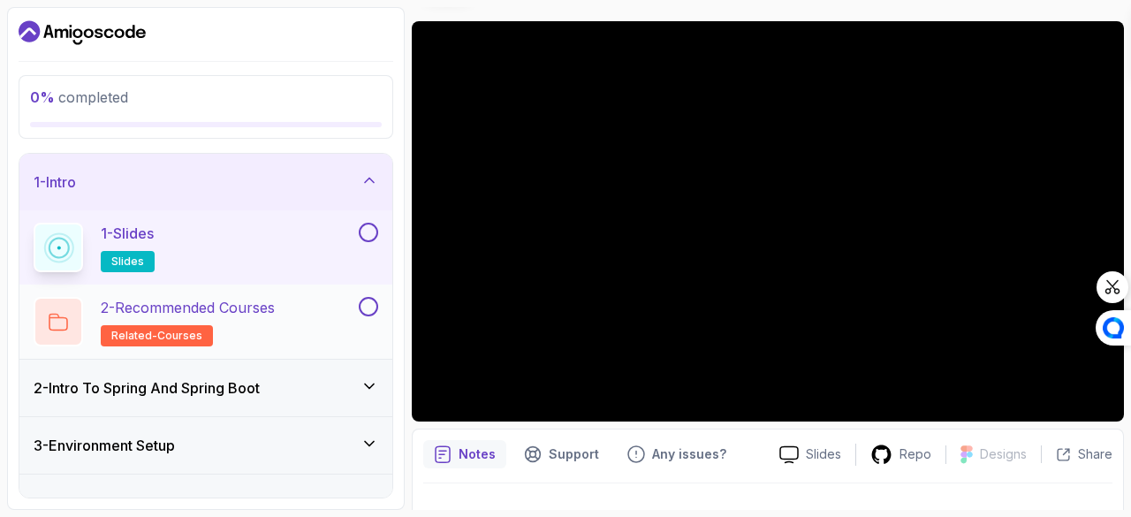
click at [275, 306] on p "2 - Recommended Courses" at bounding box center [188, 307] width 174 height 21
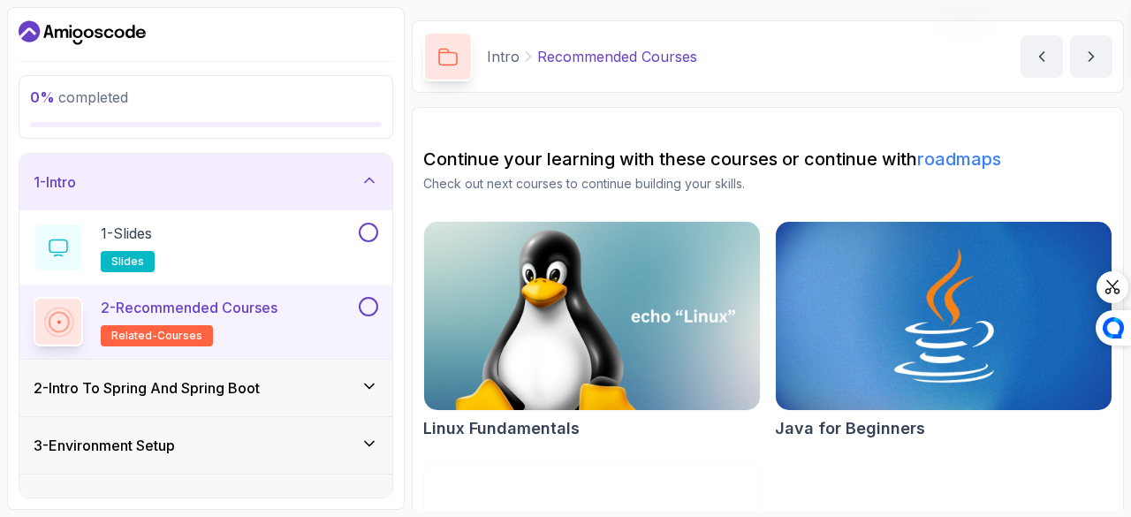
scroll to position [236, 0]
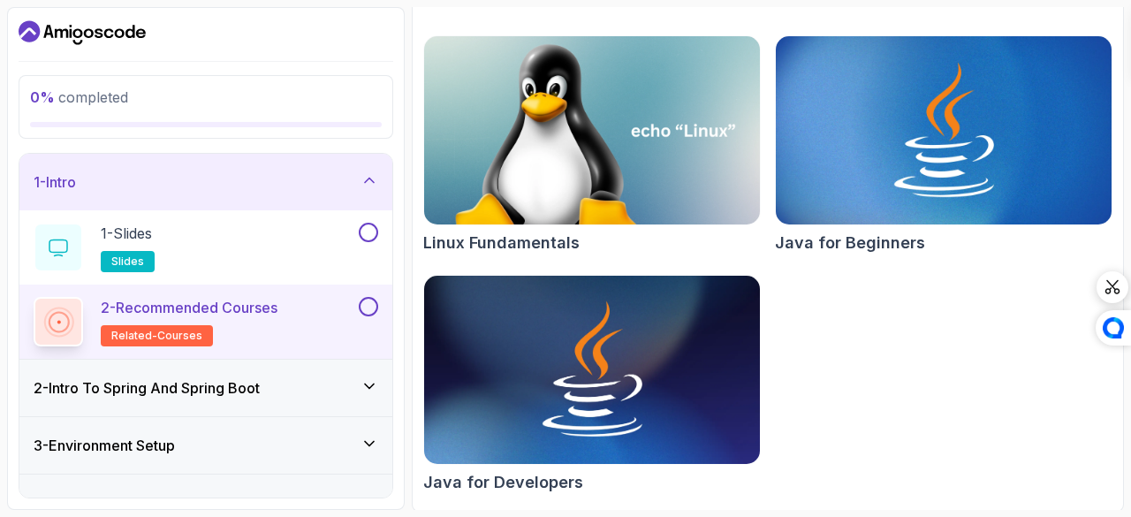
click at [267, 368] on div "2 - Intro To Spring And Spring Boot" at bounding box center [205, 388] width 373 height 57
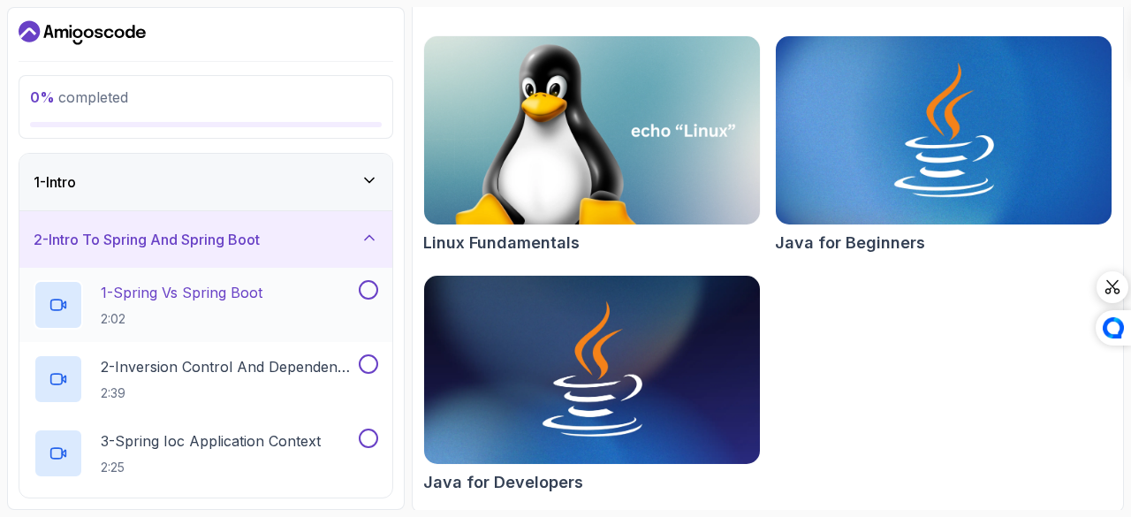
click at [298, 308] on div "1 - Spring Vs Spring Boot 2:02" at bounding box center [195, 304] width 322 height 49
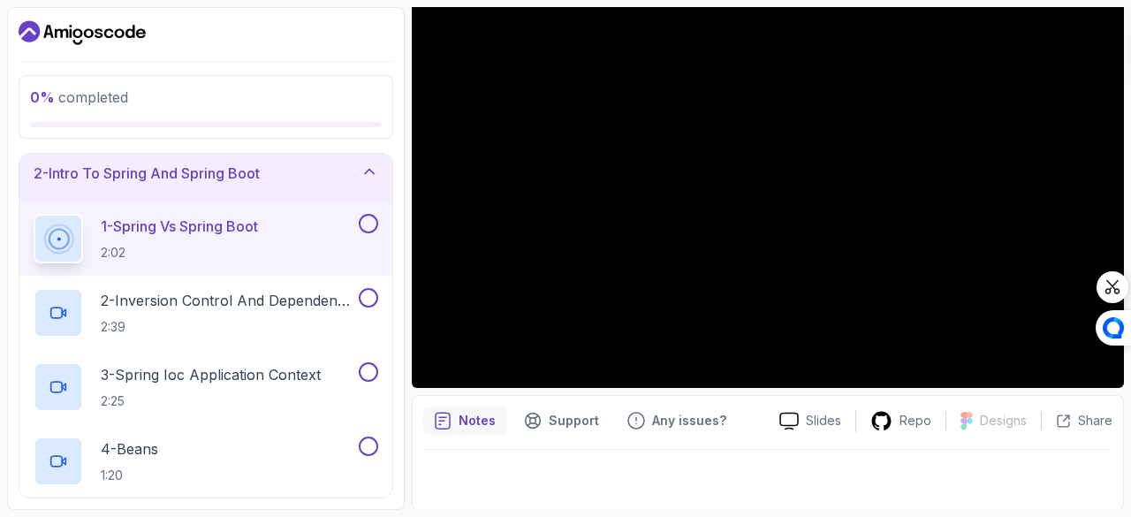
scroll to position [65, 0]
click at [1000, 516] on section "0 % completed 1 - Intro 2 - Intro To Spring And Spring Boot 1 - Spring Vs Sprin…" at bounding box center [565, 258] width 1131 height 517
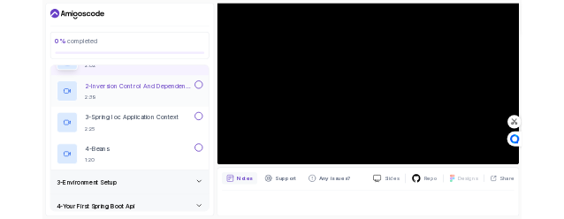
scroll to position [0, 0]
